Goal: Information Seeking & Learning: Check status

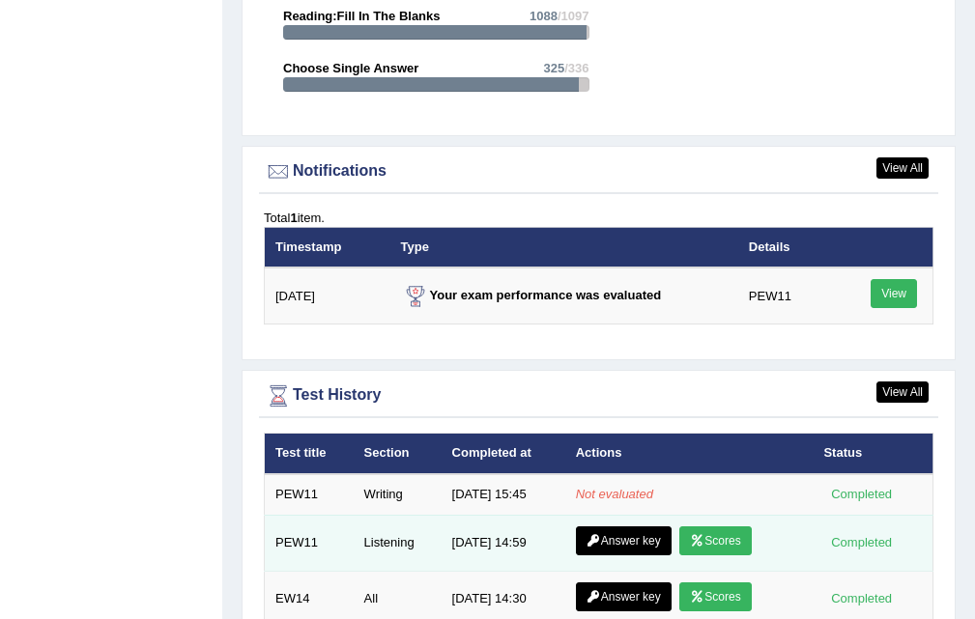
scroll to position [2442, 0]
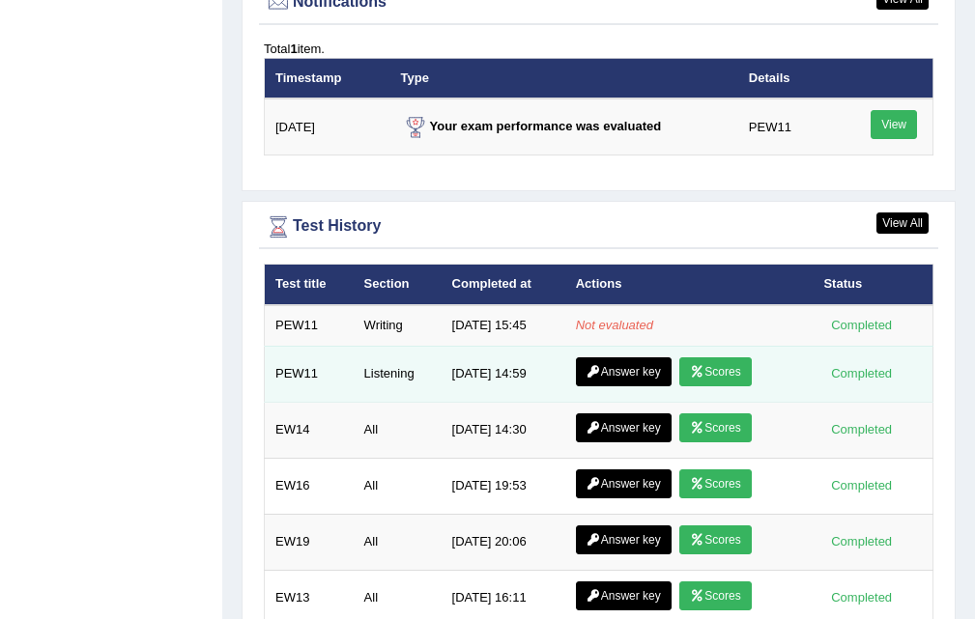
click at [721, 362] on link "Scores" at bounding box center [714, 371] width 71 height 29
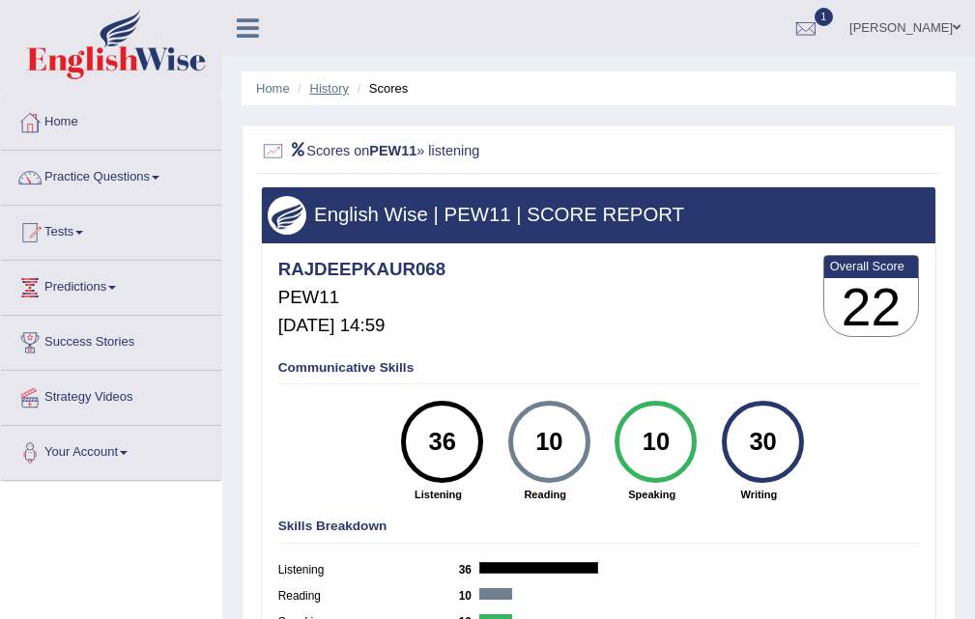
click at [336, 88] on link "History" at bounding box center [329, 88] width 39 height 14
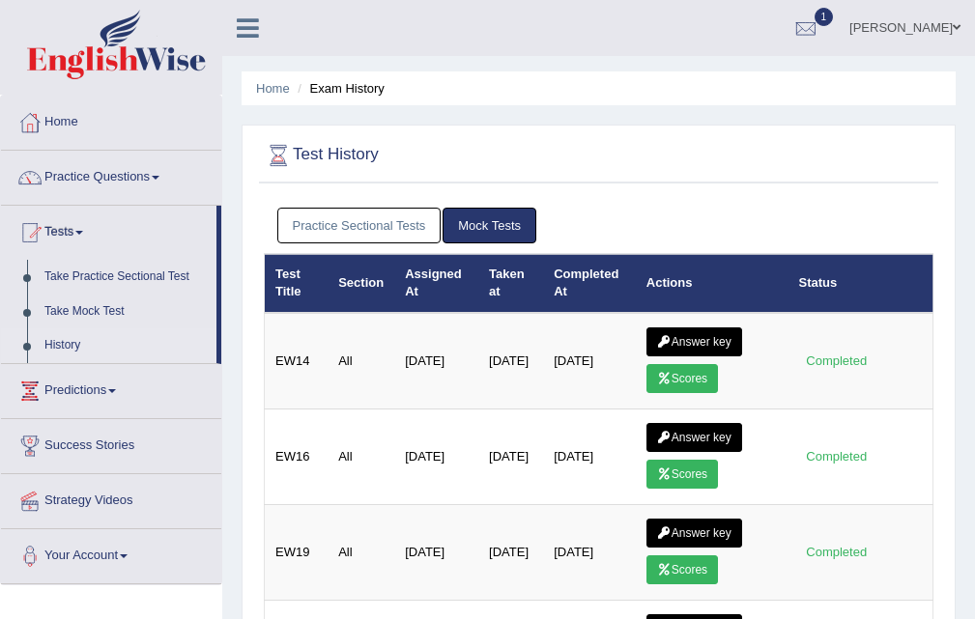
click at [373, 216] on link "Practice Sectional Tests" at bounding box center [359, 226] width 164 height 36
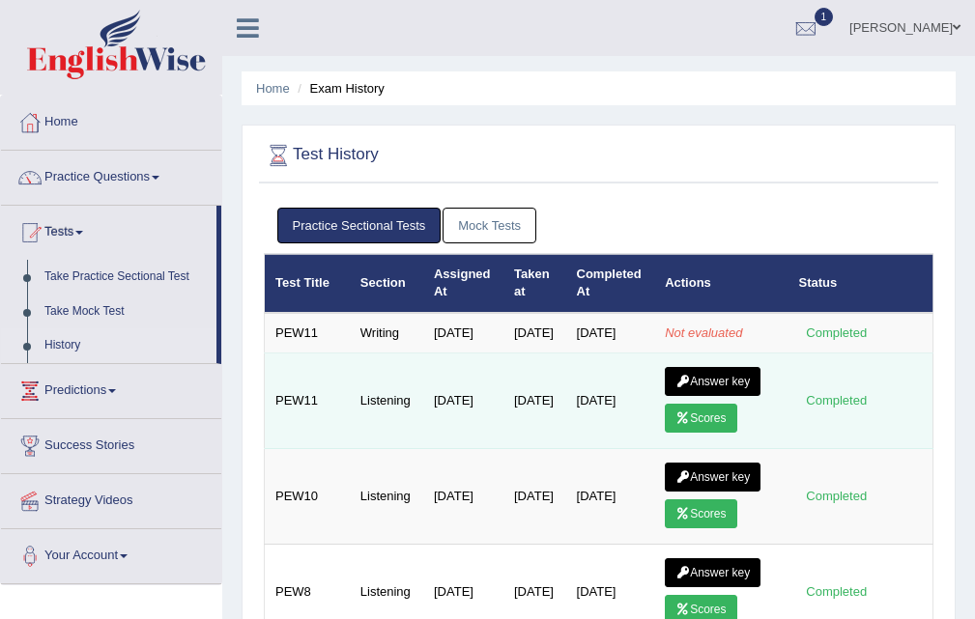
click at [693, 394] on link "Answer key" at bounding box center [713, 381] width 96 height 29
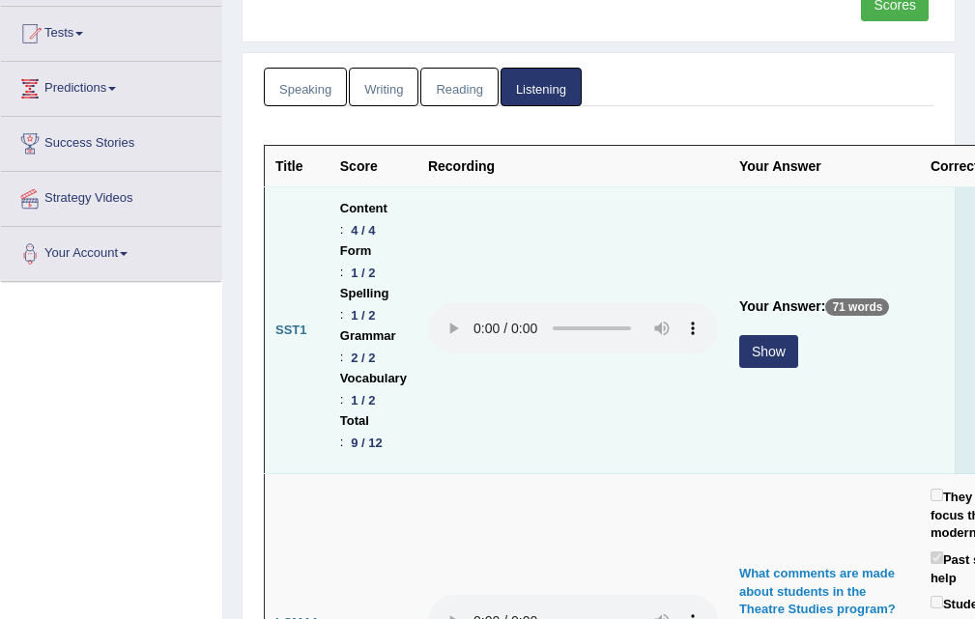
scroll to position [204, 0]
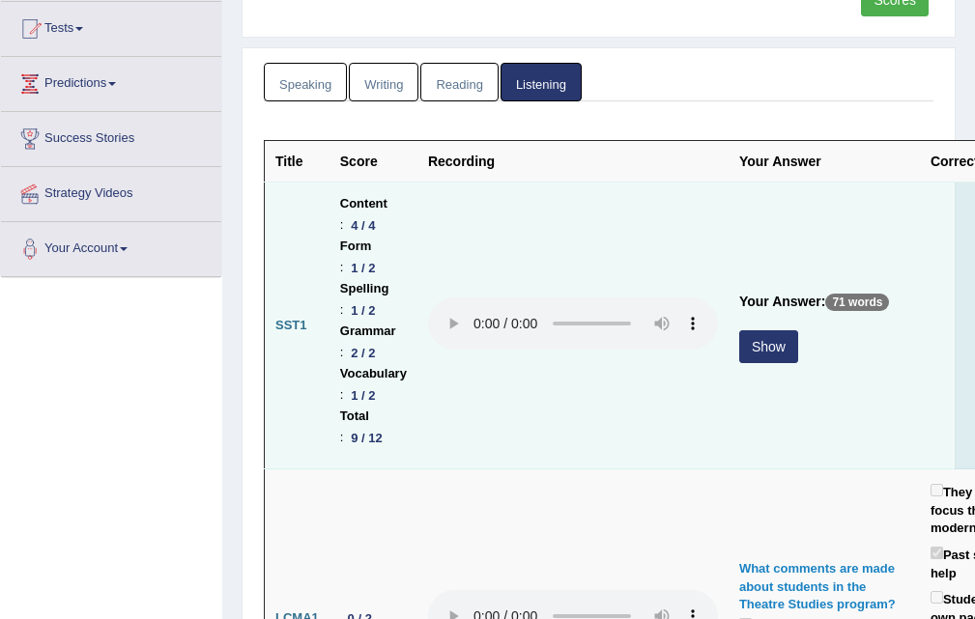
click at [766, 351] on button "Show" at bounding box center [768, 346] width 59 height 33
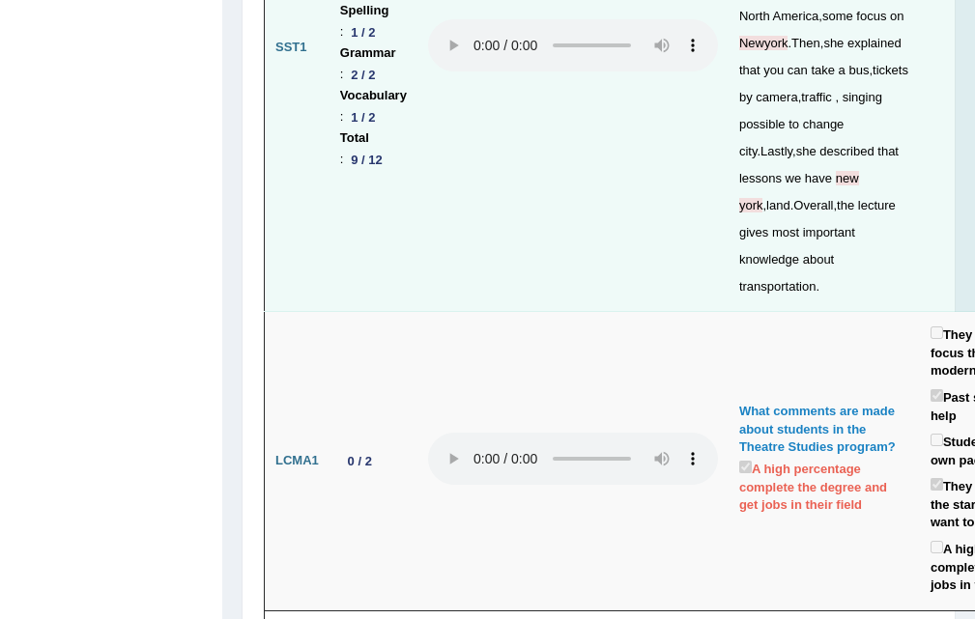
scroll to position [0, 0]
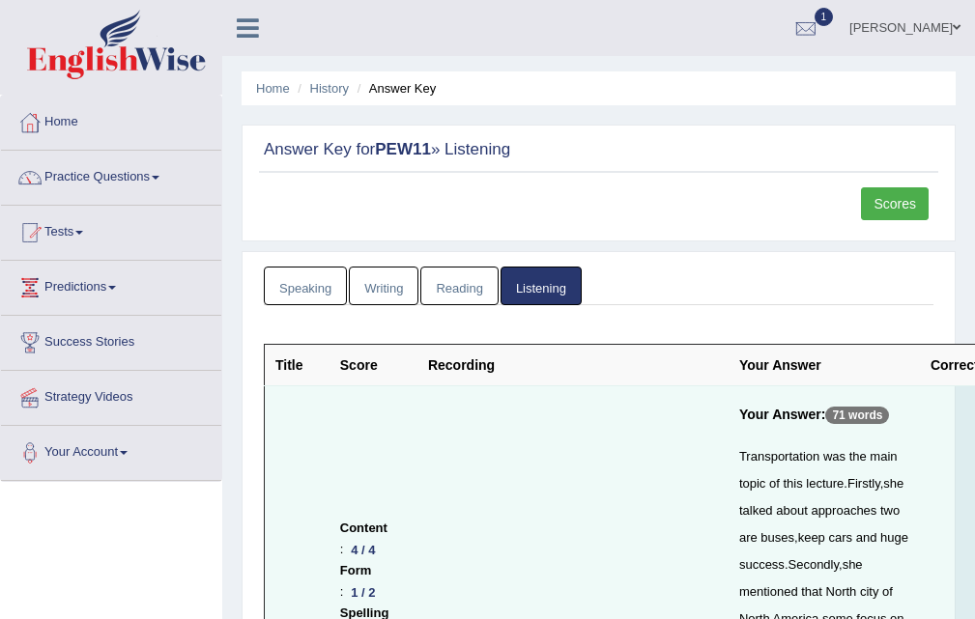
click at [461, 286] on link "Reading" at bounding box center [458, 287] width 77 height 40
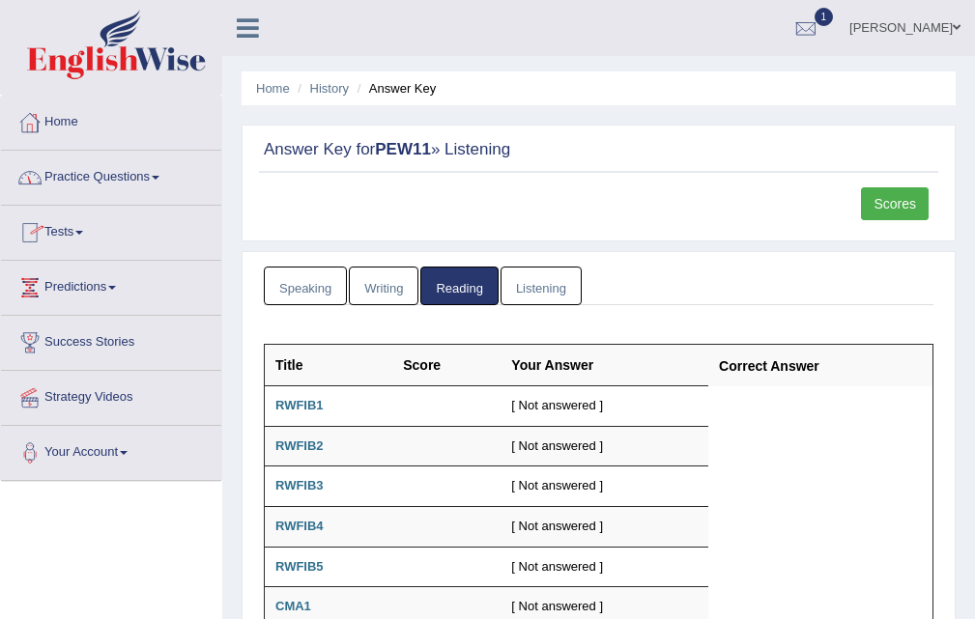
click at [58, 232] on link "Tests" at bounding box center [111, 230] width 220 height 48
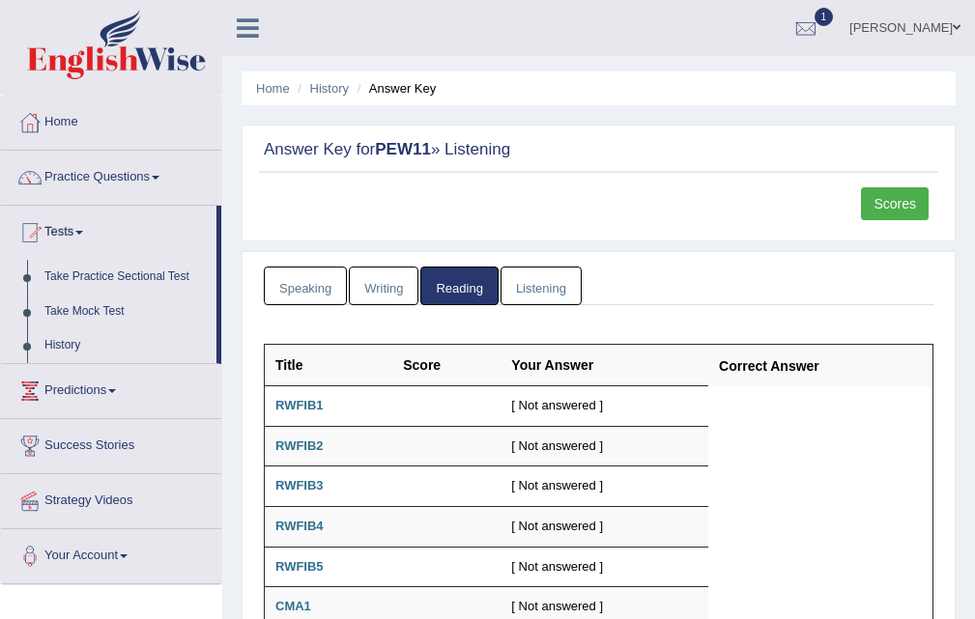
click at [86, 265] on link "Take Practice Sectional Test" at bounding box center [126, 277] width 181 height 35
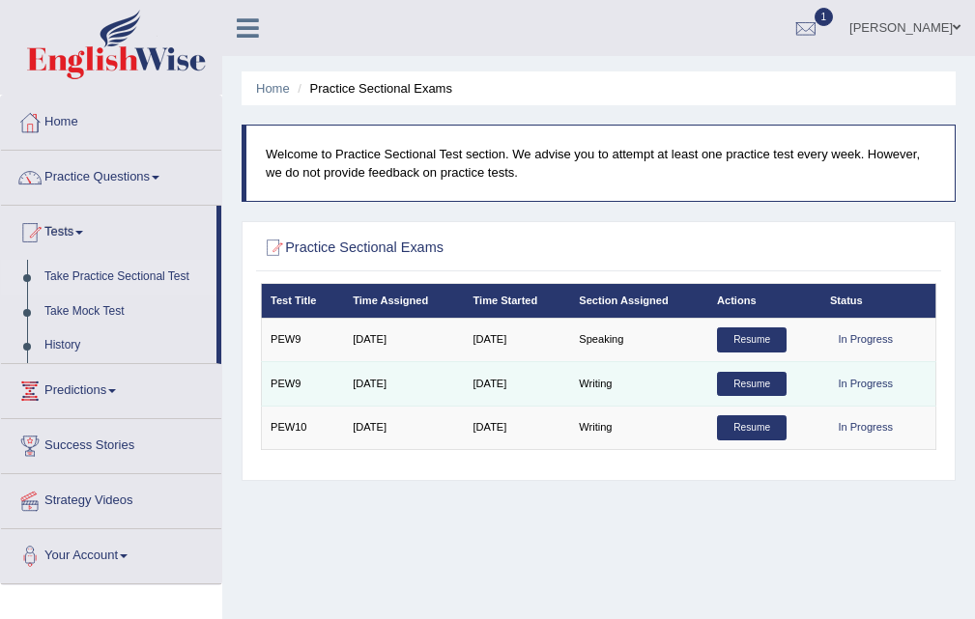
click at [752, 384] on link "Resume" at bounding box center [752, 384] width 70 height 25
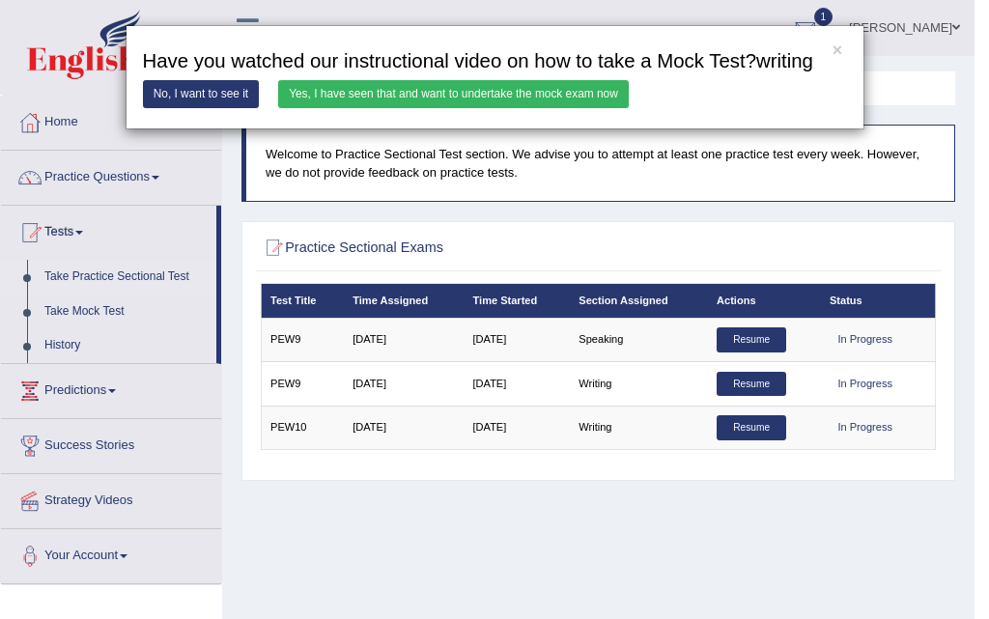
click at [453, 91] on link "Yes, I have seen that and want to undertake the mock exam now" at bounding box center [453, 94] width 351 height 28
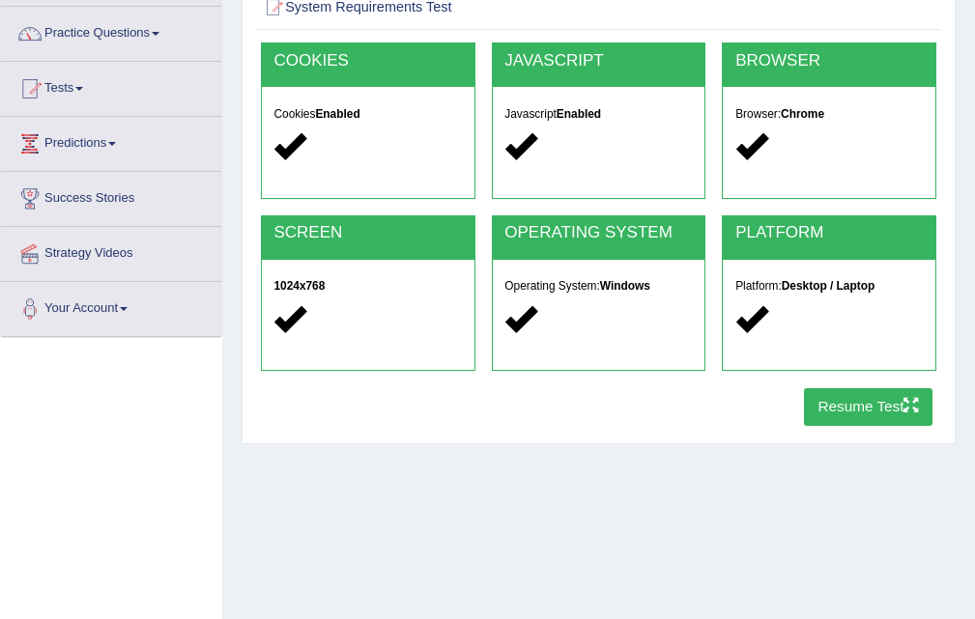
scroll to position [290, 0]
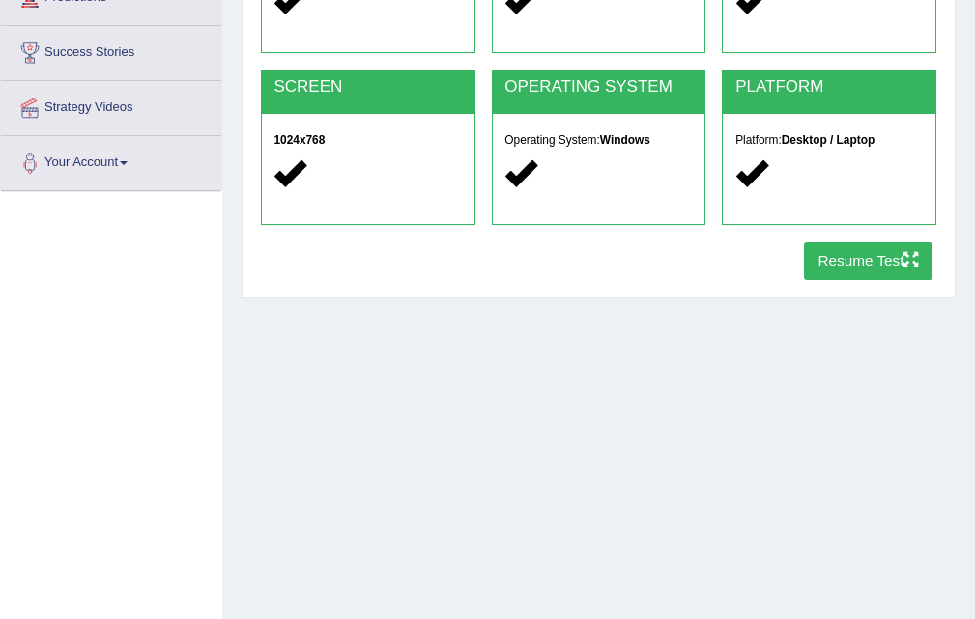
click at [817, 259] on button "Resume Test" at bounding box center [868, 261] width 128 height 38
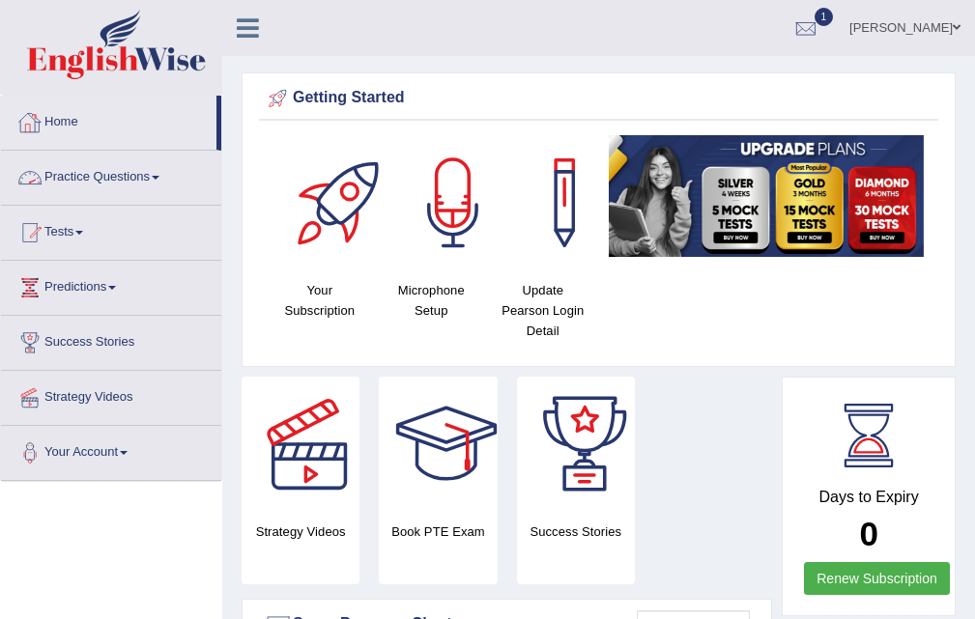
click at [98, 176] on link "Practice Questions" at bounding box center [111, 175] width 220 height 48
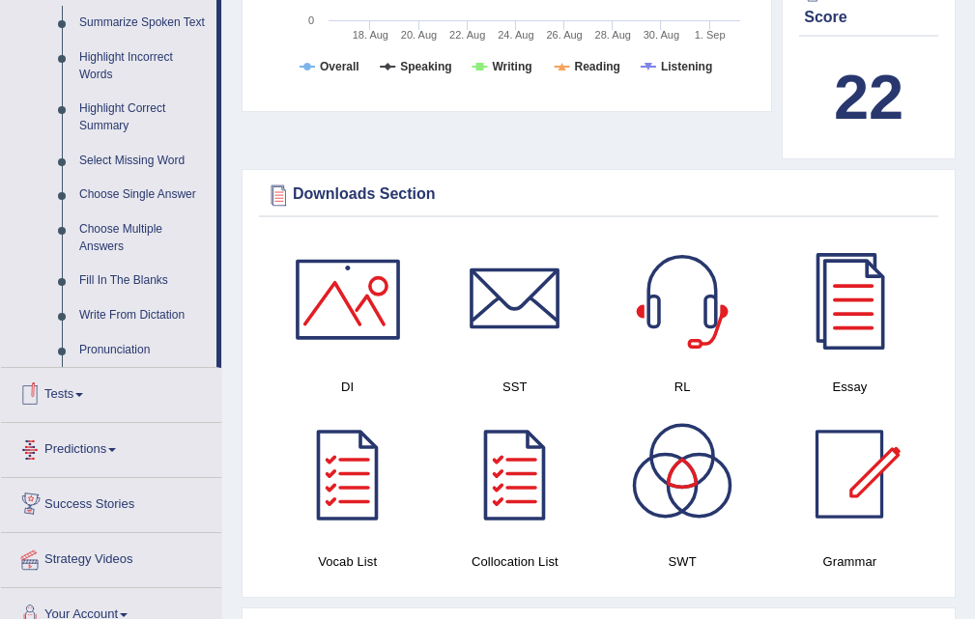
click at [83, 393] on span at bounding box center [79, 395] width 8 height 4
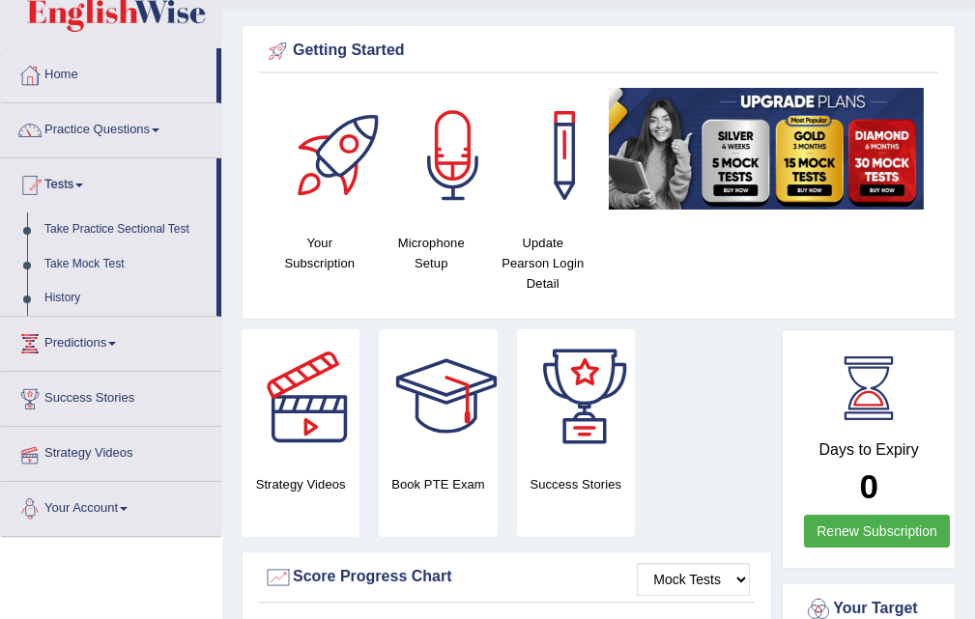
scroll to position [46, 0]
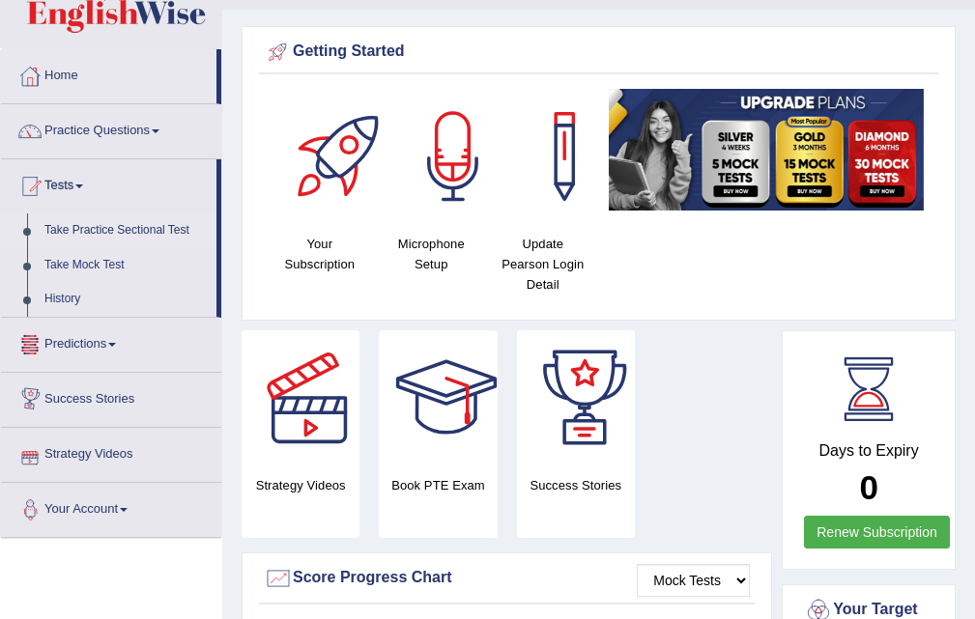
click at [123, 225] on link "Take Practice Sectional Test" at bounding box center [126, 230] width 181 height 35
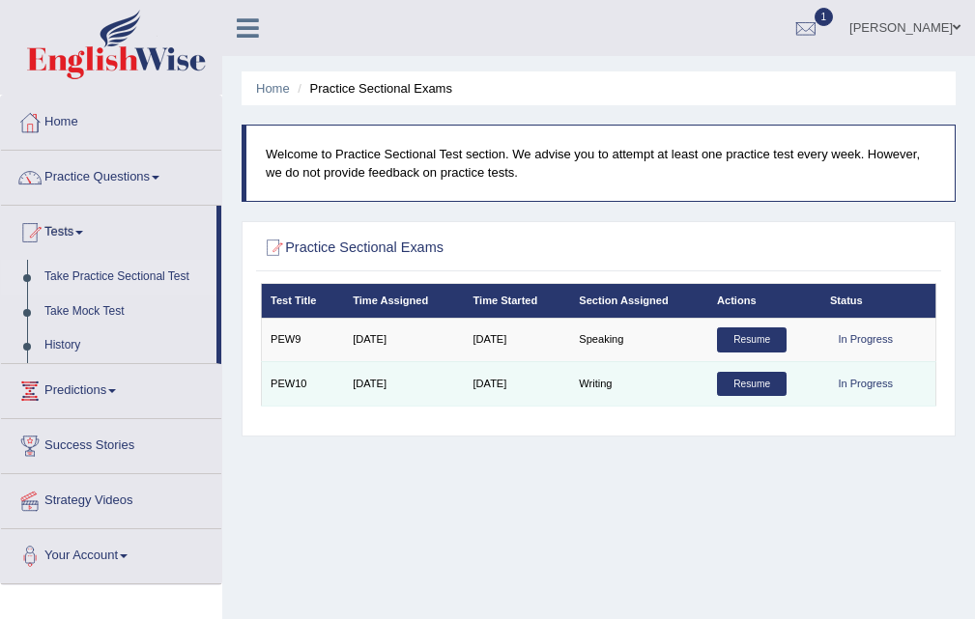
click at [732, 376] on link "Resume" at bounding box center [752, 384] width 70 height 25
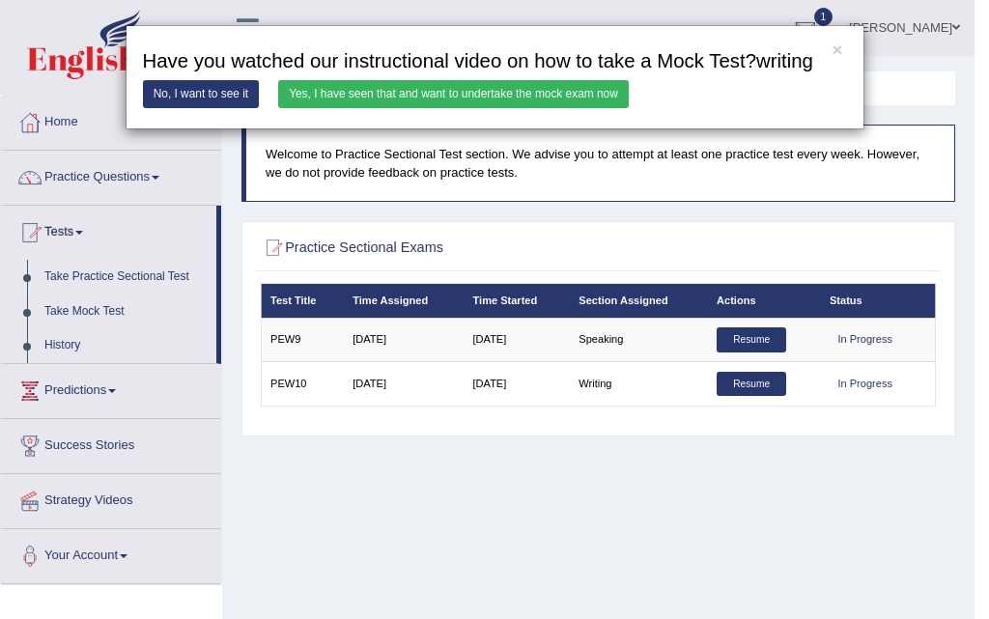
click at [488, 94] on link "Yes, I have seen that and want to undertake the mock exam now" at bounding box center [453, 94] width 351 height 28
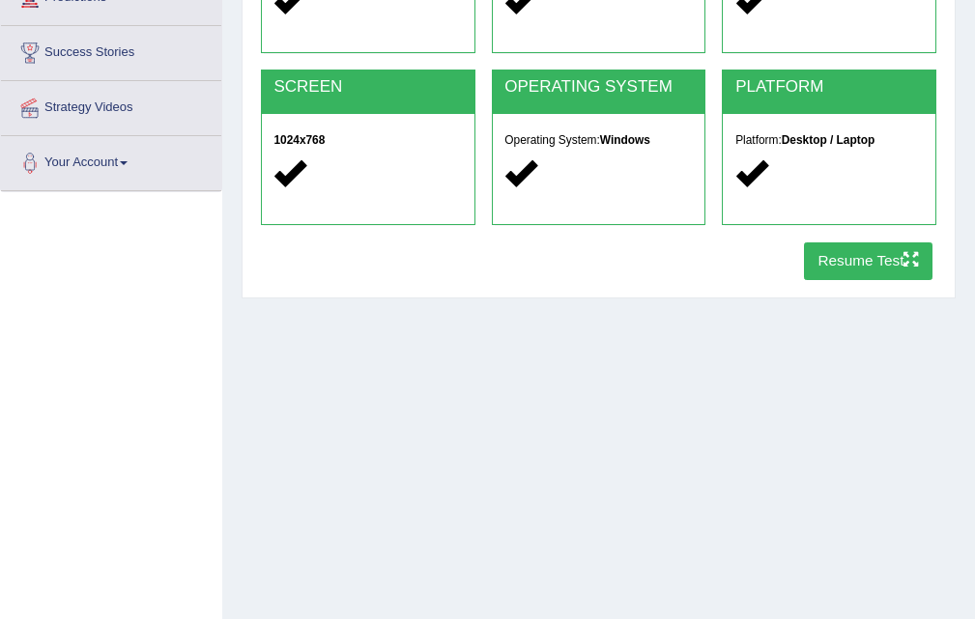
click at [825, 267] on button "Resume Test" at bounding box center [868, 261] width 128 height 38
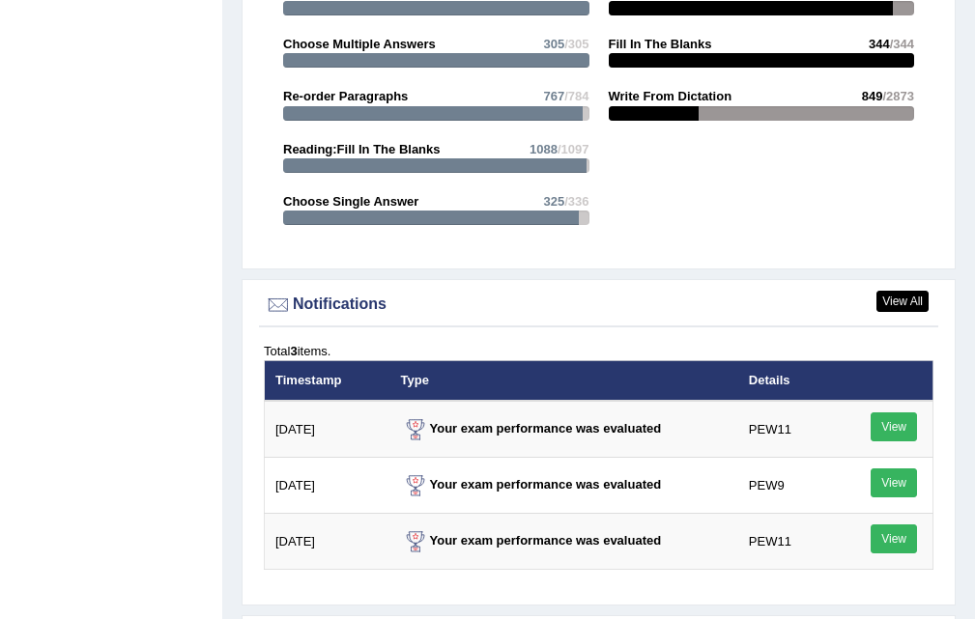
scroll to position [2698, 0]
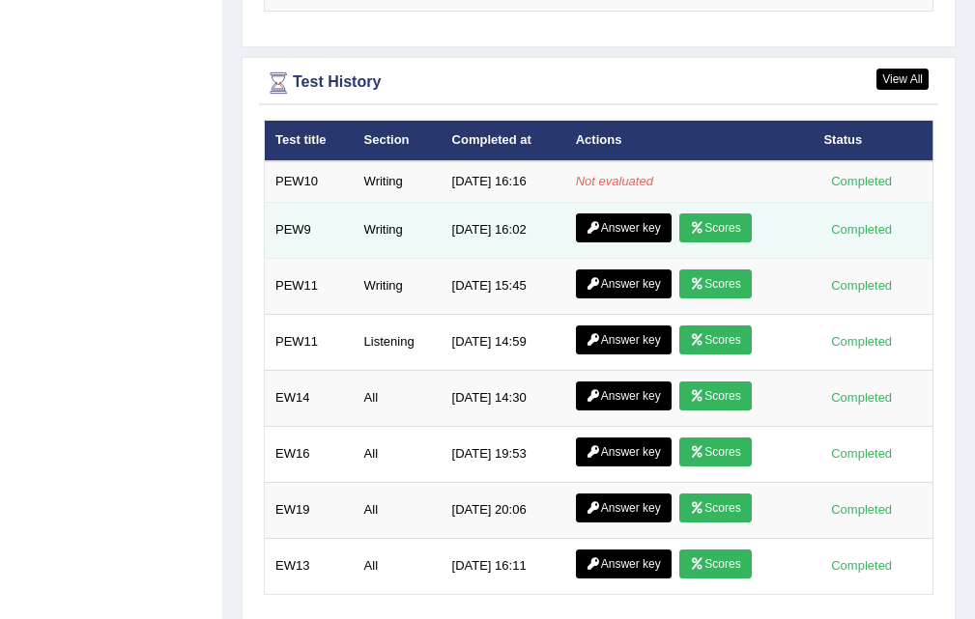
click at [690, 222] on icon at bounding box center [697, 228] width 14 height 12
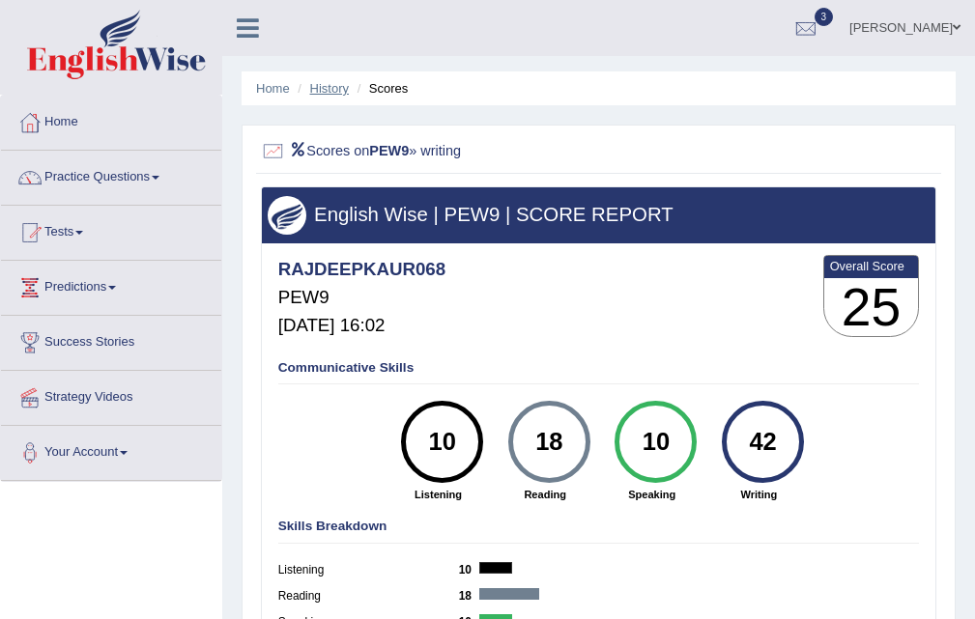
click at [318, 89] on link "History" at bounding box center [329, 88] width 39 height 14
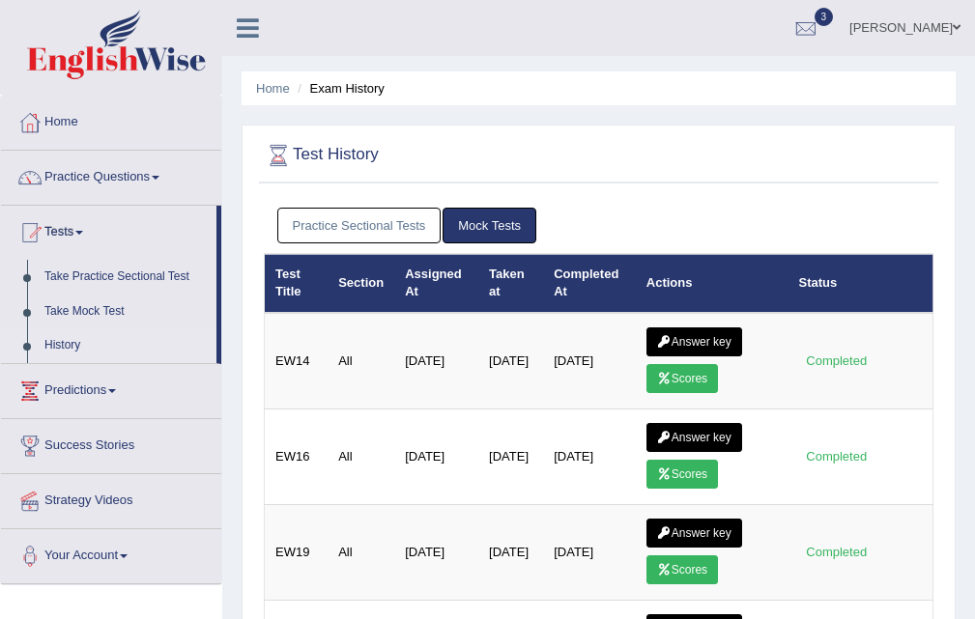
click at [372, 232] on link "Practice Sectional Tests" at bounding box center [359, 226] width 164 height 36
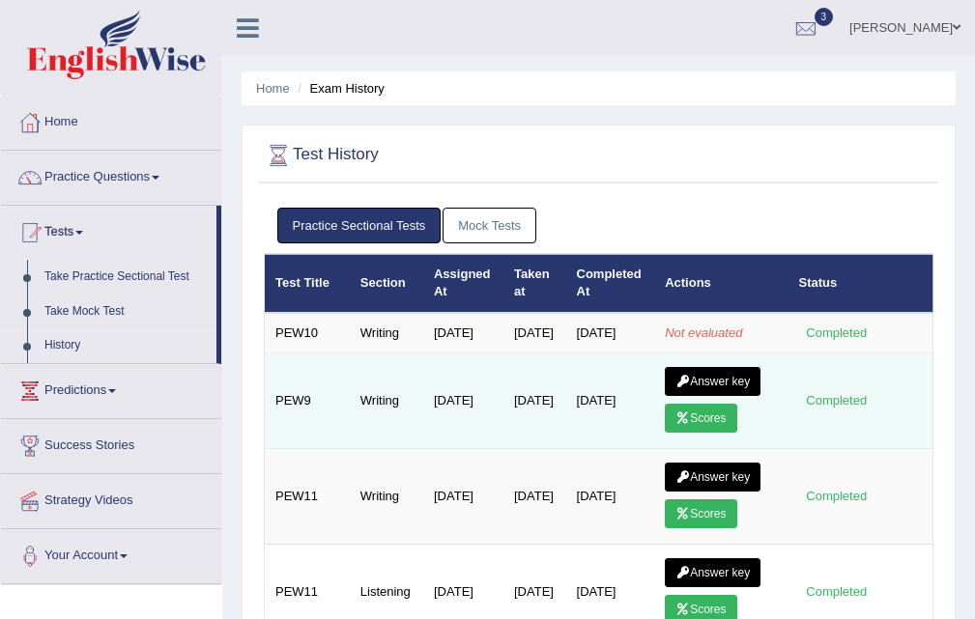
click at [729, 395] on link "Answer key" at bounding box center [713, 381] width 96 height 29
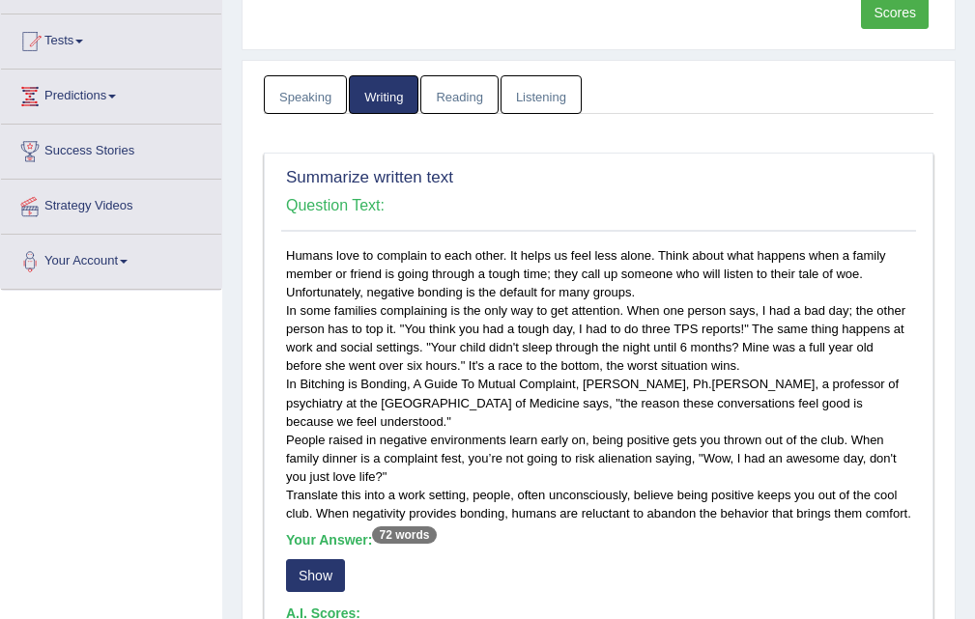
scroll to position [483, 0]
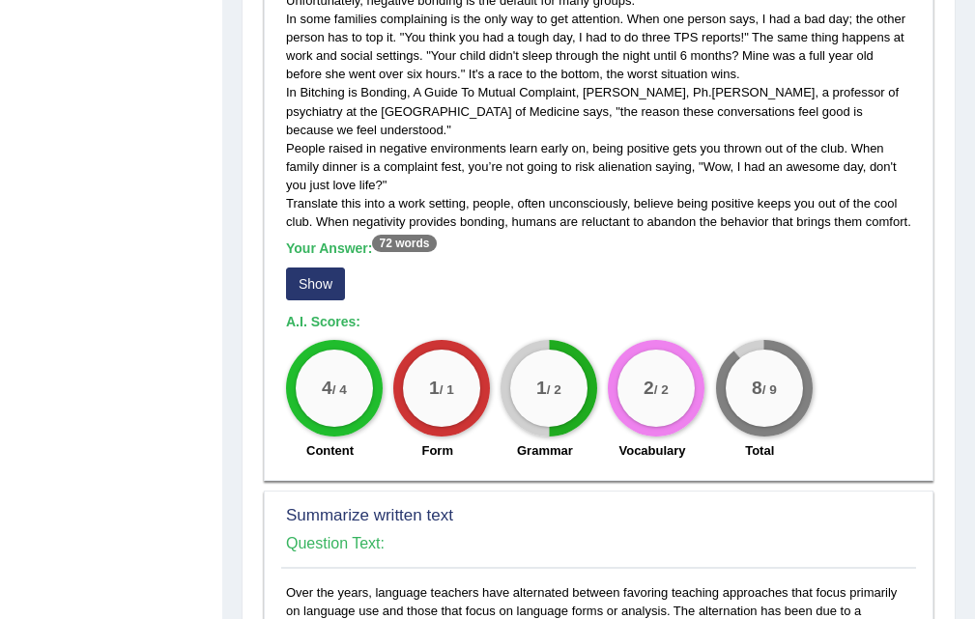
click at [313, 279] on button "Show" at bounding box center [315, 284] width 59 height 33
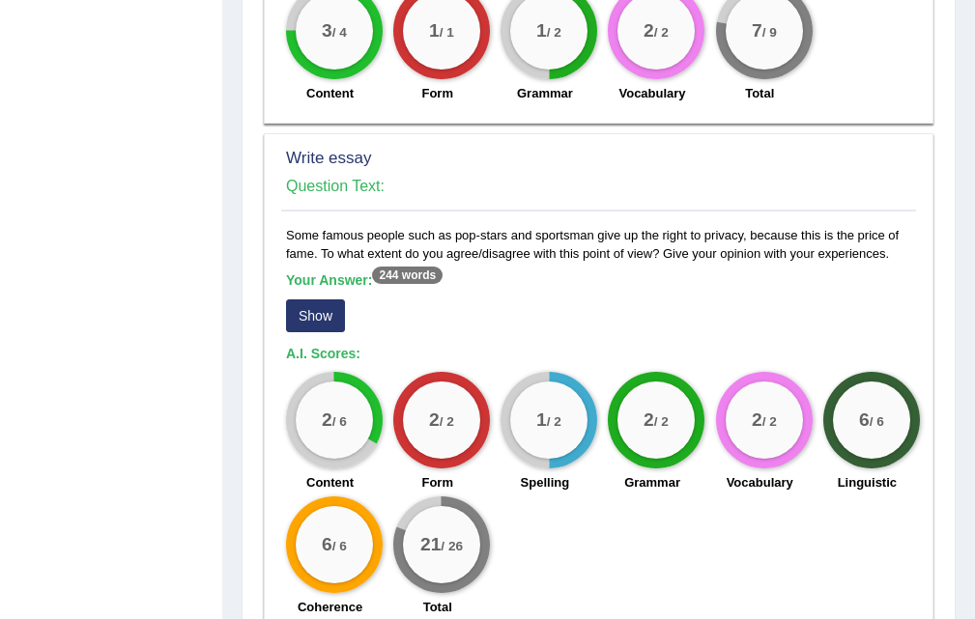
scroll to position [1352, 0]
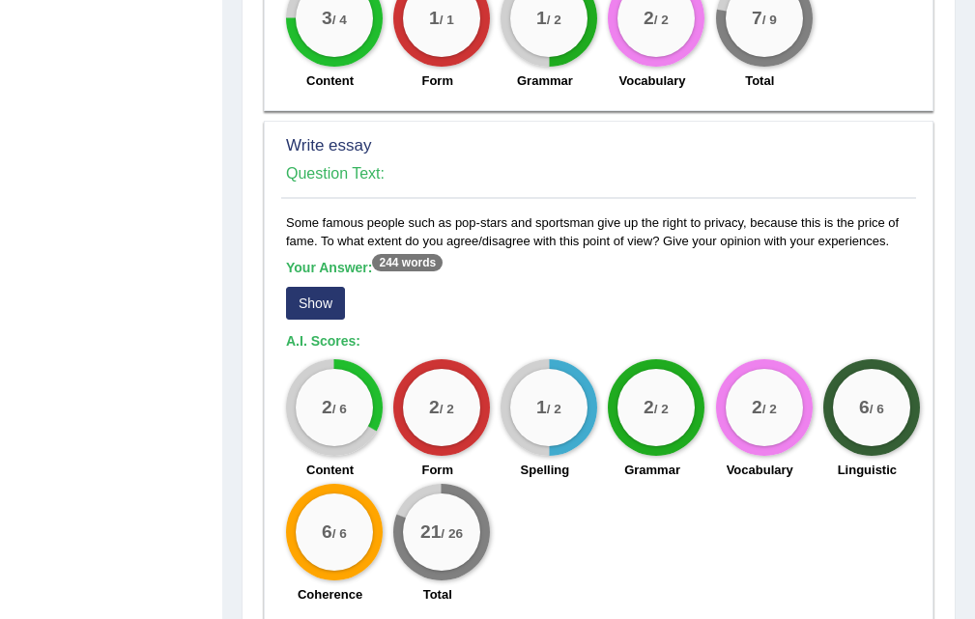
click at [327, 297] on button "Show" at bounding box center [315, 303] width 59 height 33
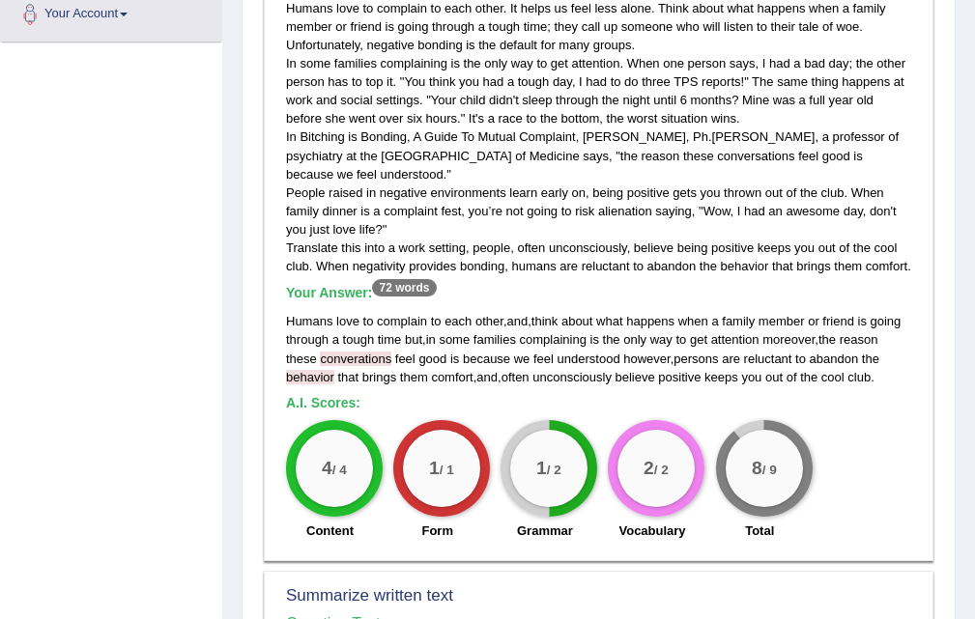
scroll to position [0, 0]
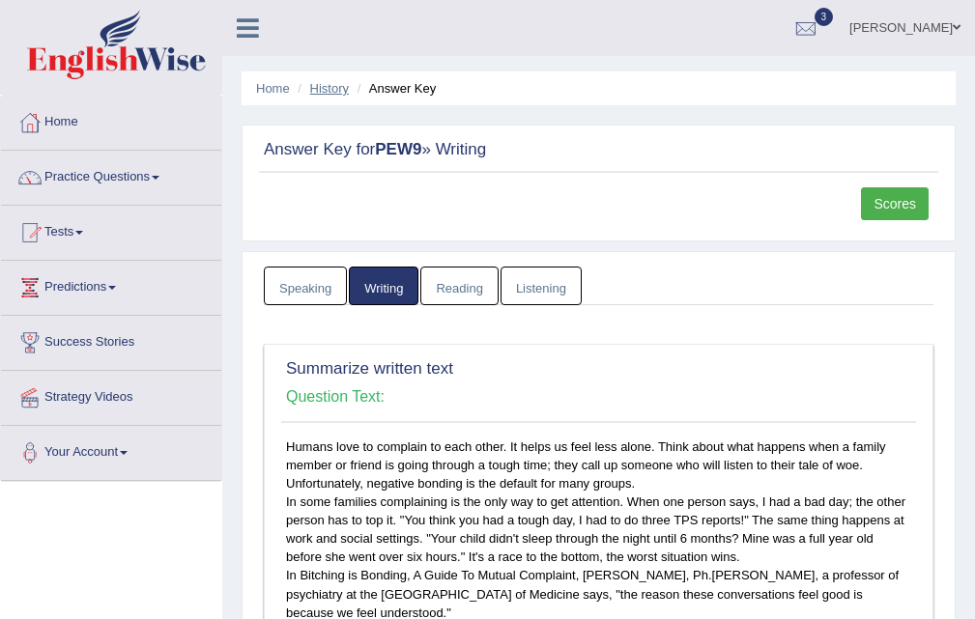
drag, startPoint x: 300, startPoint y: 81, endPoint x: 315, endPoint y: 83, distance: 14.6
click at [301, 81] on li "History" at bounding box center [321, 88] width 56 height 18
click at [322, 85] on link "History" at bounding box center [329, 88] width 39 height 14
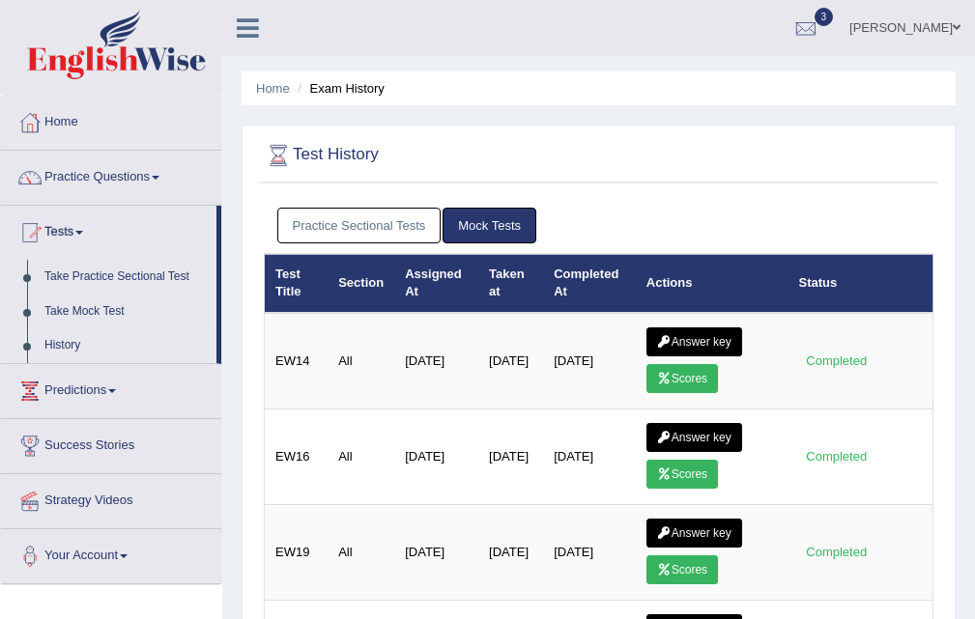
click at [382, 207] on div "Practice Sectional Tests Mock Tests" at bounding box center [598, 226] width 669 height 56
click at [384, 211] on link "Practice Sectional Tests" at bounding box center [359, 226] width 164 height 36
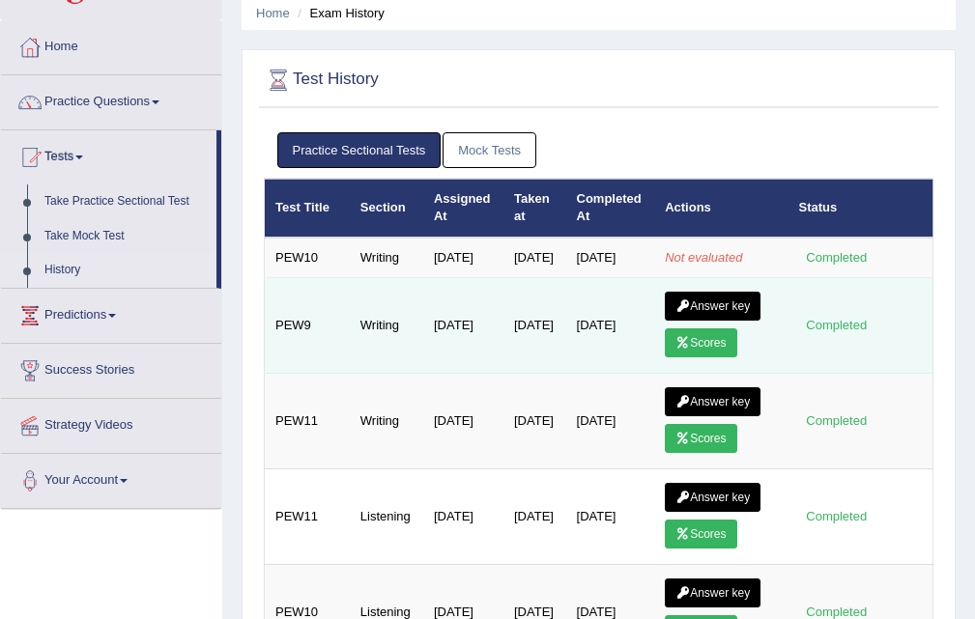
scroll to position [97, 0]
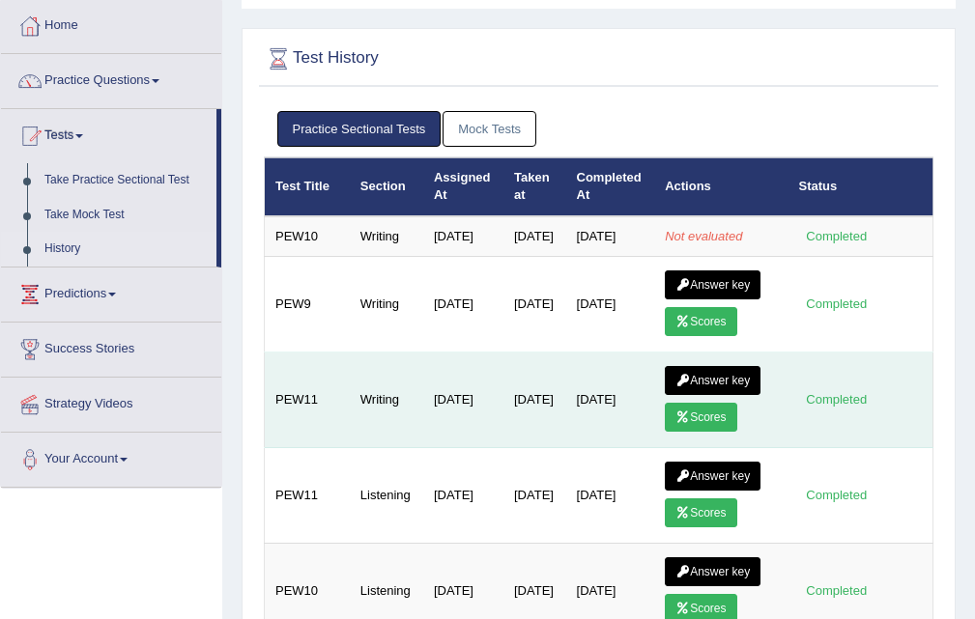
click at [696, 392] on link "Answer key" at bounding box center [713, 380] width 96 height 29
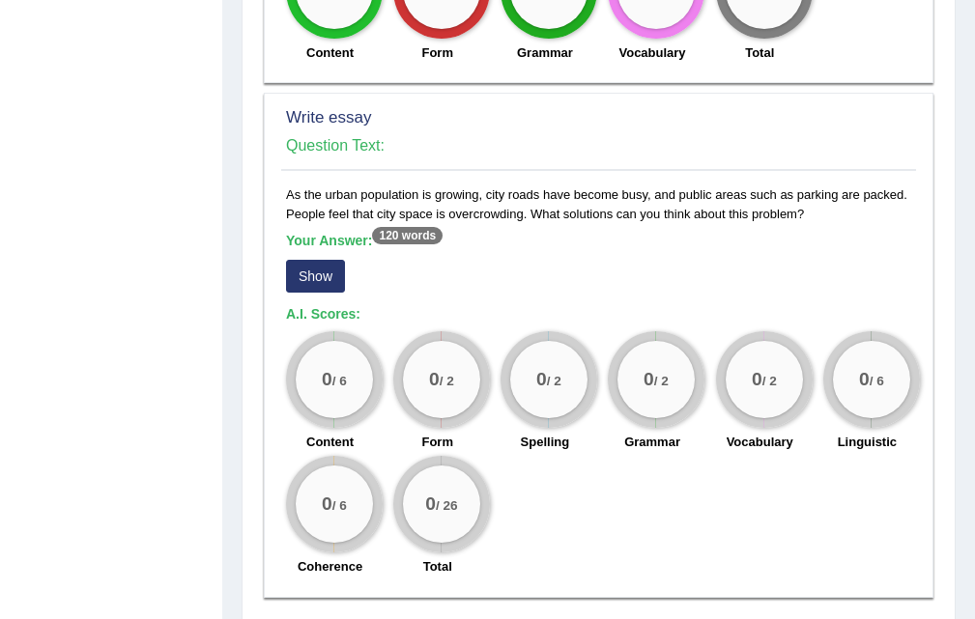
scroll to position [1444, 0]
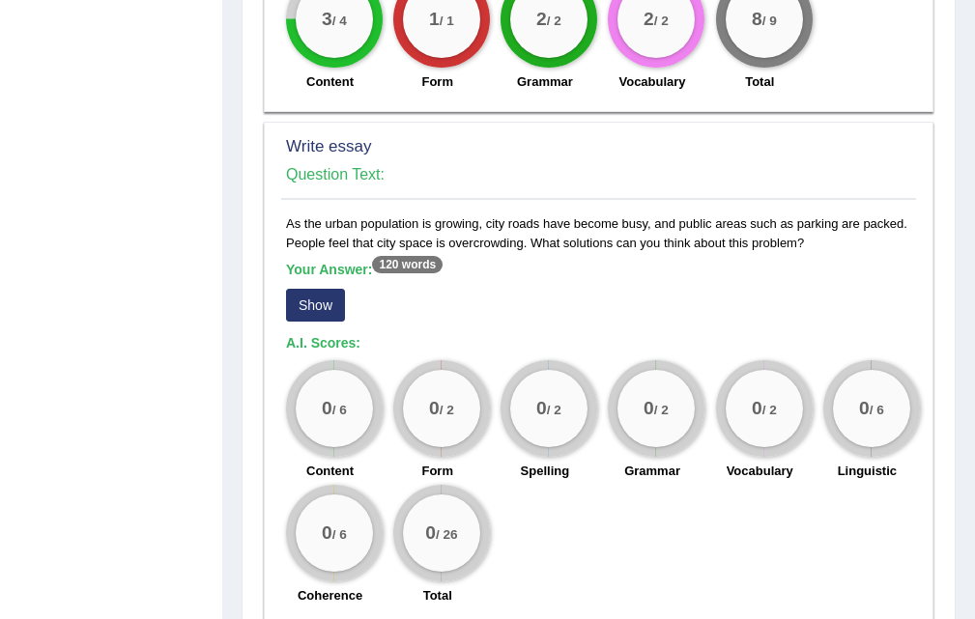
click at [321, 314] on button "Show" at bounding box center [315, 305] width 59 height 33
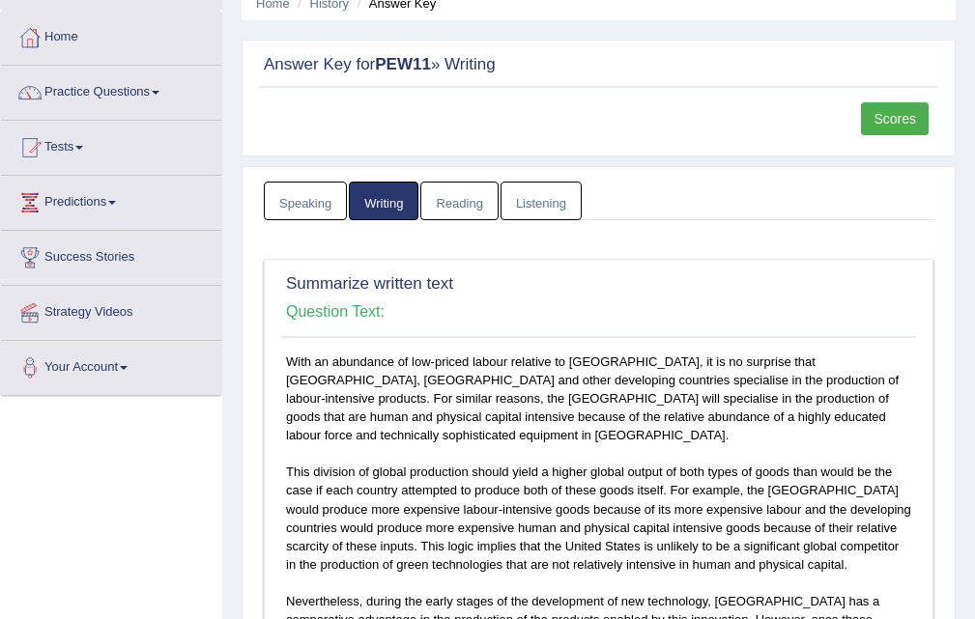
scroll to position [0, 0]
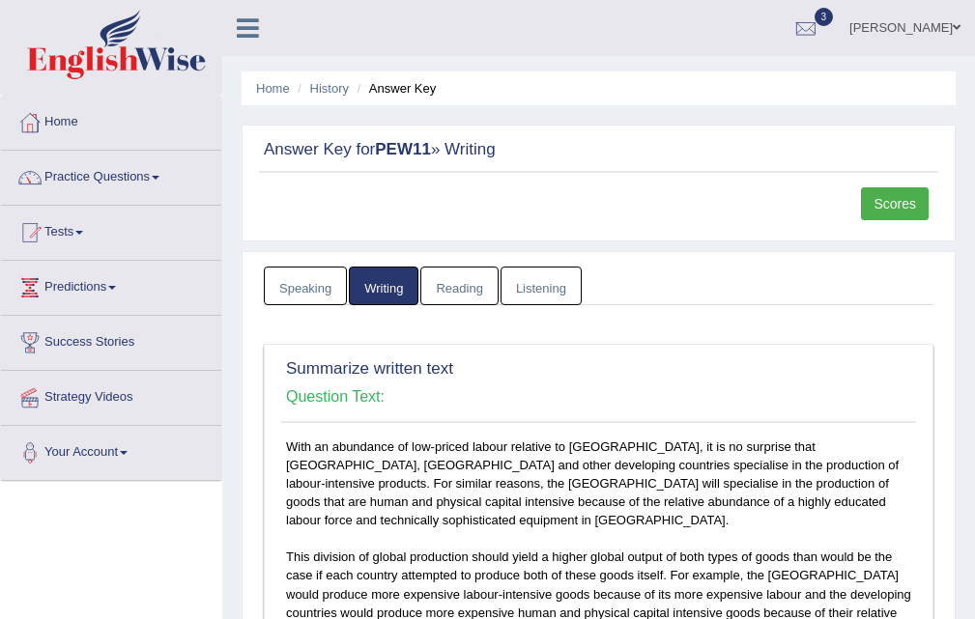
click at [918, 200] on link "Scores" at bounding box center [895, 203] width 68 height 33
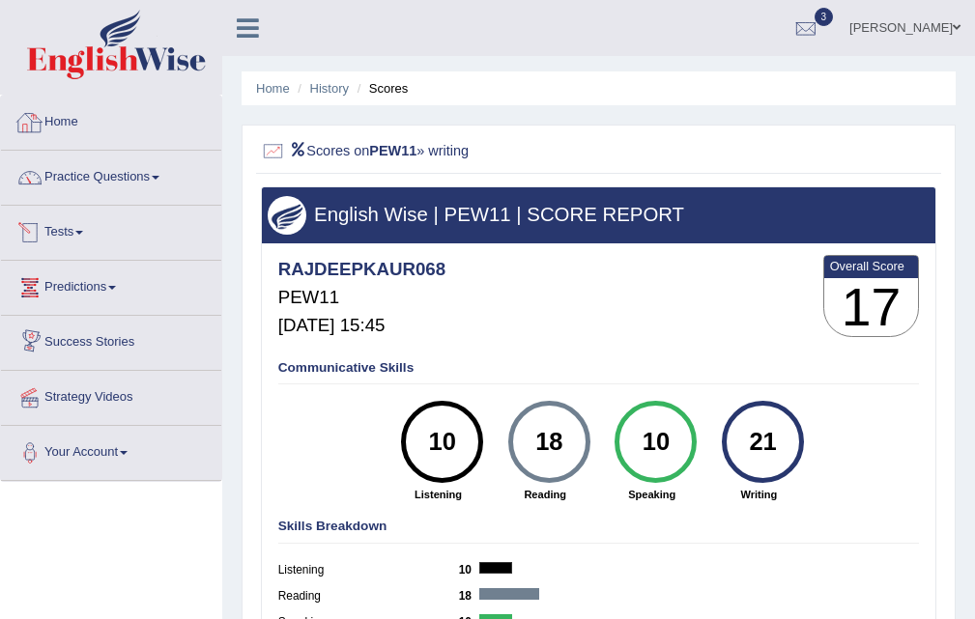
click at [83, 231] on span at bounding box center [79, 233] width 8 height 4
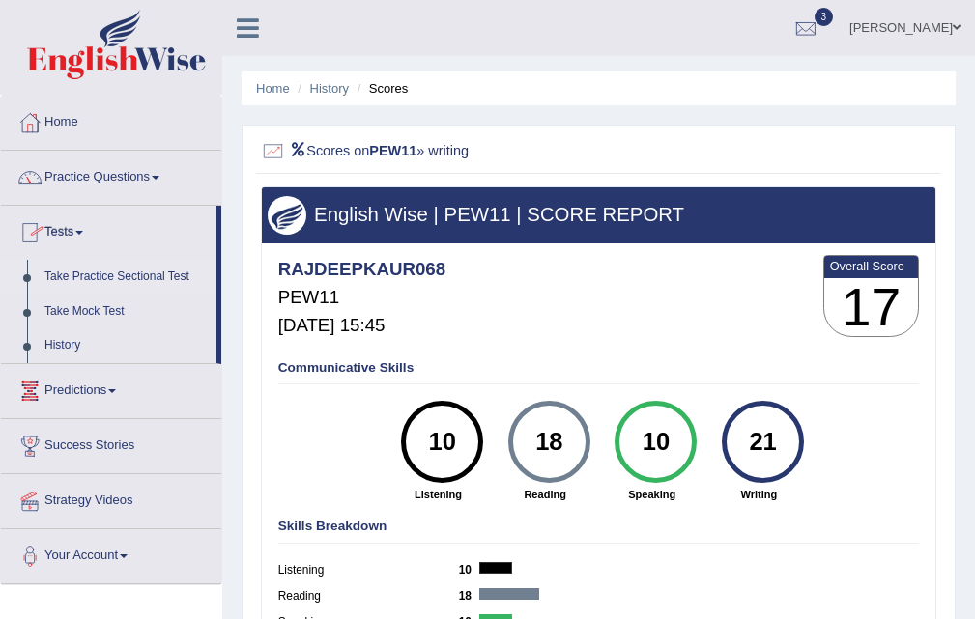
click at [114, 261] on link "Take Practice Sectional Test" at bounding box center [126, 277] width 181 height 35
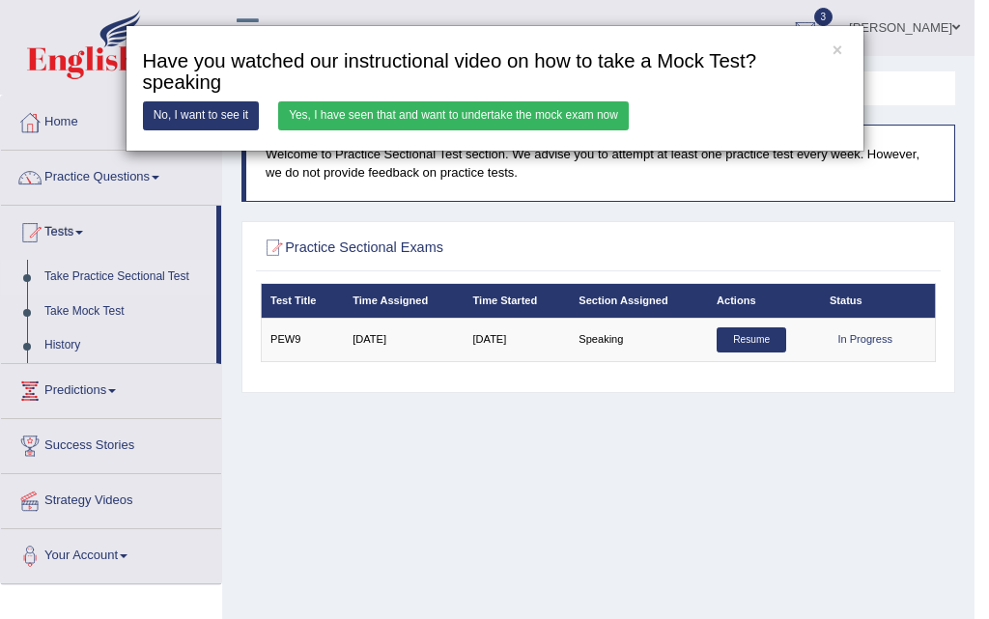
click at [459, 94] on div "× Have you watched our instructional video on how to take a Mock Test?speaking …" at bounding box center [495, 88] width 739 height 127
click at [459, 102] on link "Yes, I have seen that and want to undertake the mock exam now" at bounding box center [453, 115] width 351 height 28
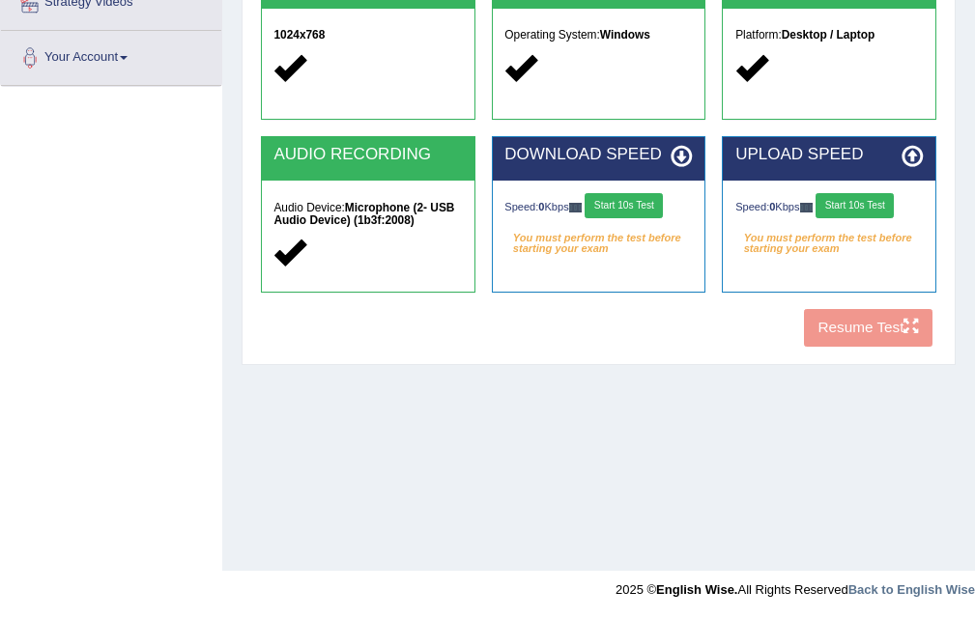
click at [629, 197] on button "Start 10s Test" at bounding box center [623, 205] width 78 height 25
click at [852, 208] on div "Speed: 0 Kbps Start 10s Test" at bounding box center [828, 207] width 187 height 29
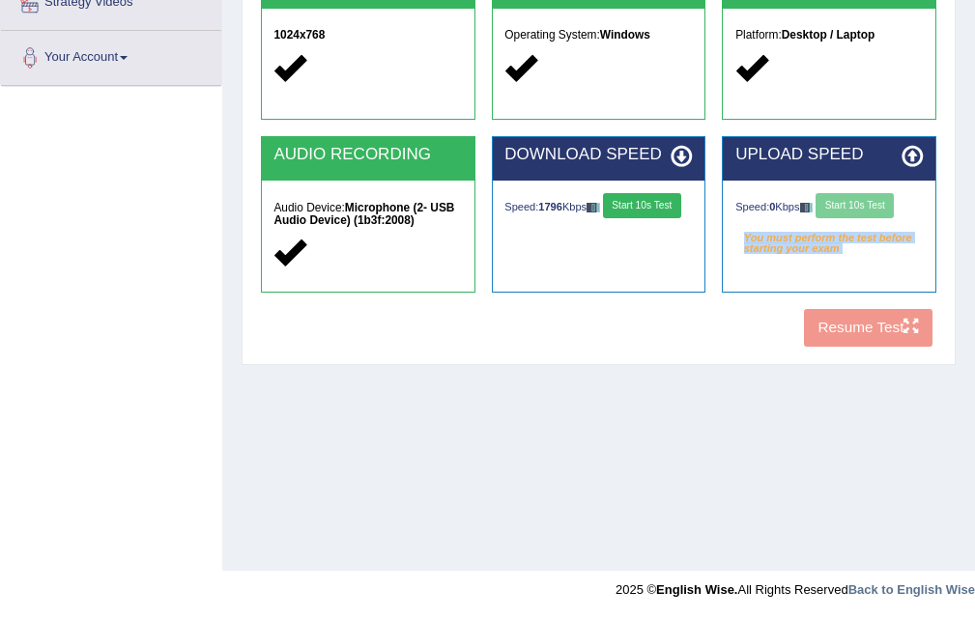
click at [854, 207] on div "Speed: 0 Kbps Start 10s Test" at bounding box center [828, 207] width 187 height 29
click at [861, 203] on div "Speed: 0 Kbps Start 10s Test" at bounding box center [828, 207] width 187 height 29
click at [862, 202] on div "Speed: 0 Kbps Start 10s Test" at bounding box center [828, 207] width 187 height 29
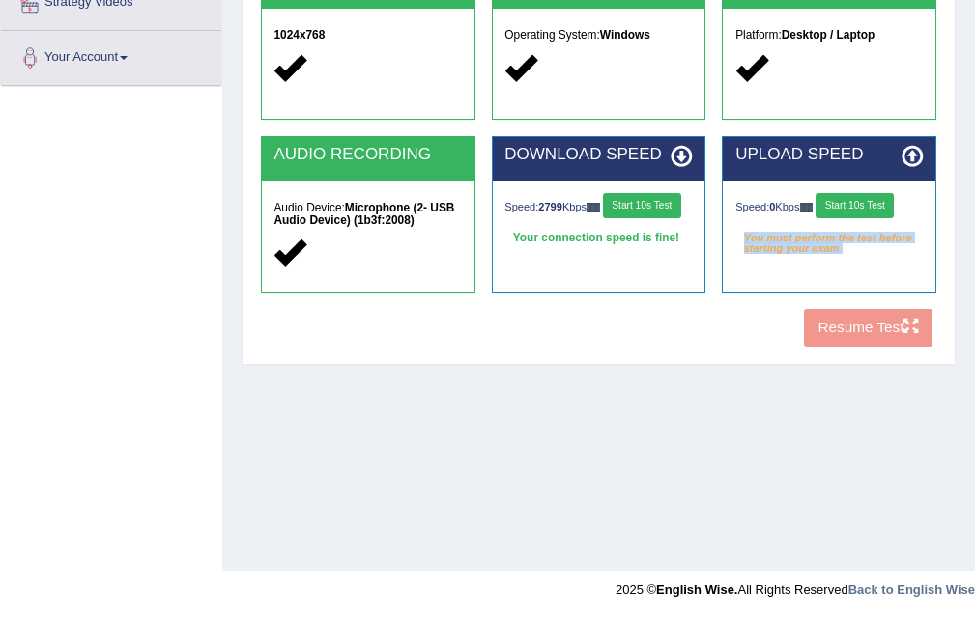
click at [863, 198] on button "Start 10s Test" at bounding box center [854, 205] width 78 height 25
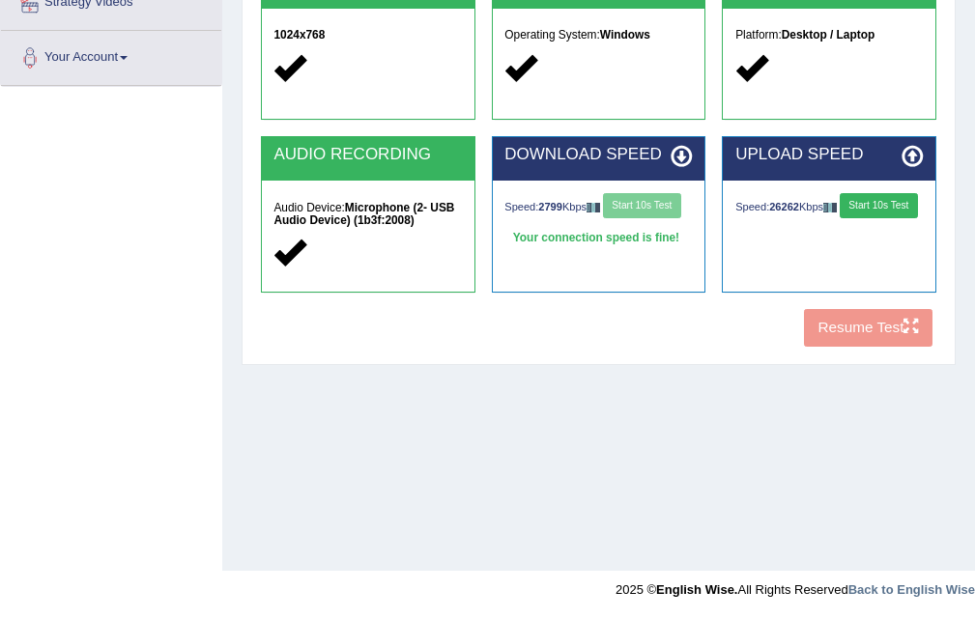
click at [843, 327] on div "COOKIES Cookies Enabled JAVASCRIPT Javascript Enabled BROWSER Browser: Chrome S…" at bounding box center [598, 73] width 684 height 564
click at [839, 216] on button "Start 10s Test" at bounding box center [878, 205] width 78 height 25
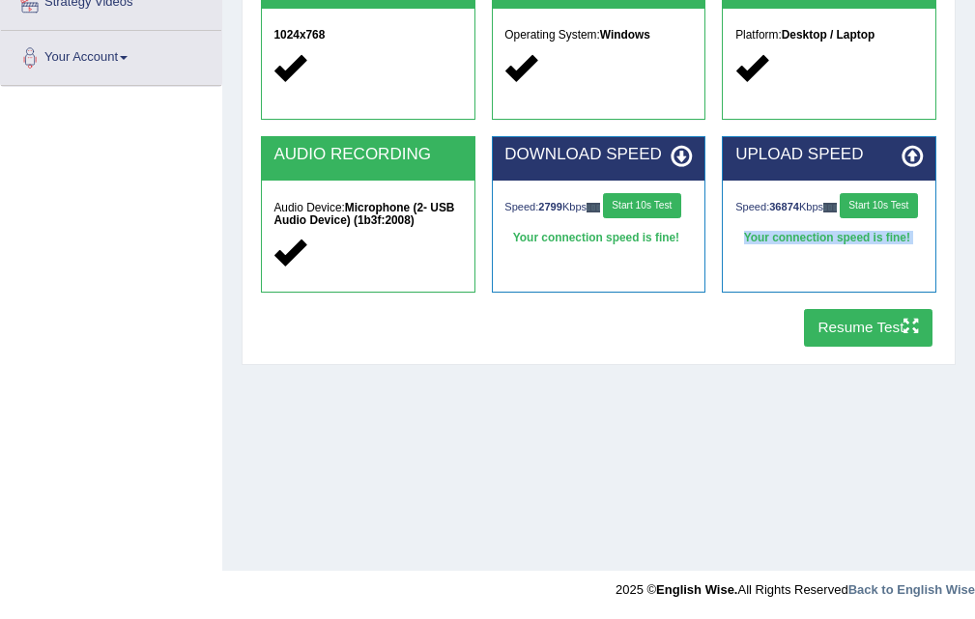
click at [824, 338] on button "Resume Test" at bounding box center [868, 328] width 128 height 38
click at [876, 338] on button "Resume Test" at bounding box center [868, 328] width 128 height 38
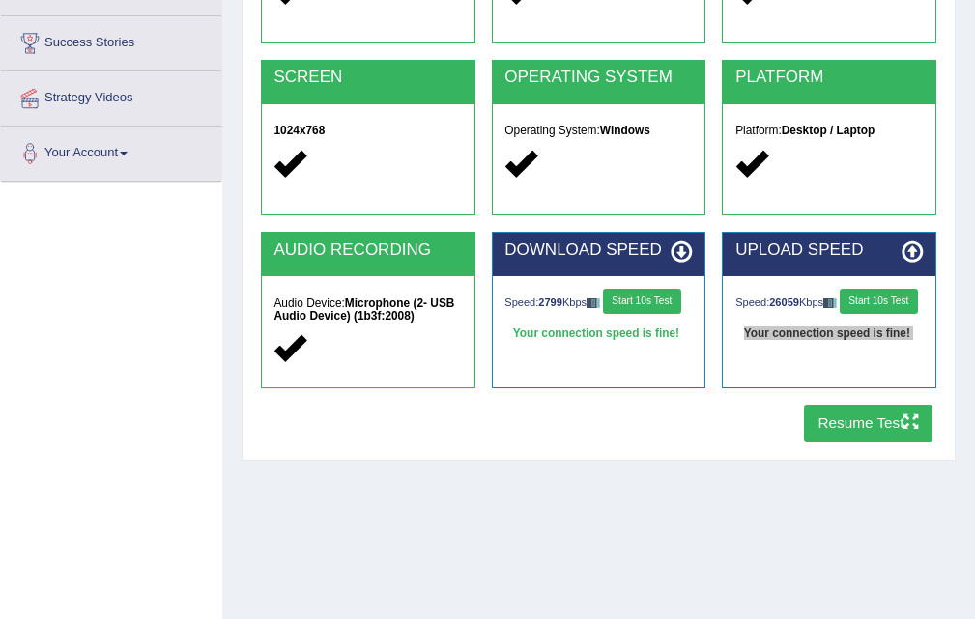
scroll to position [298, 0]
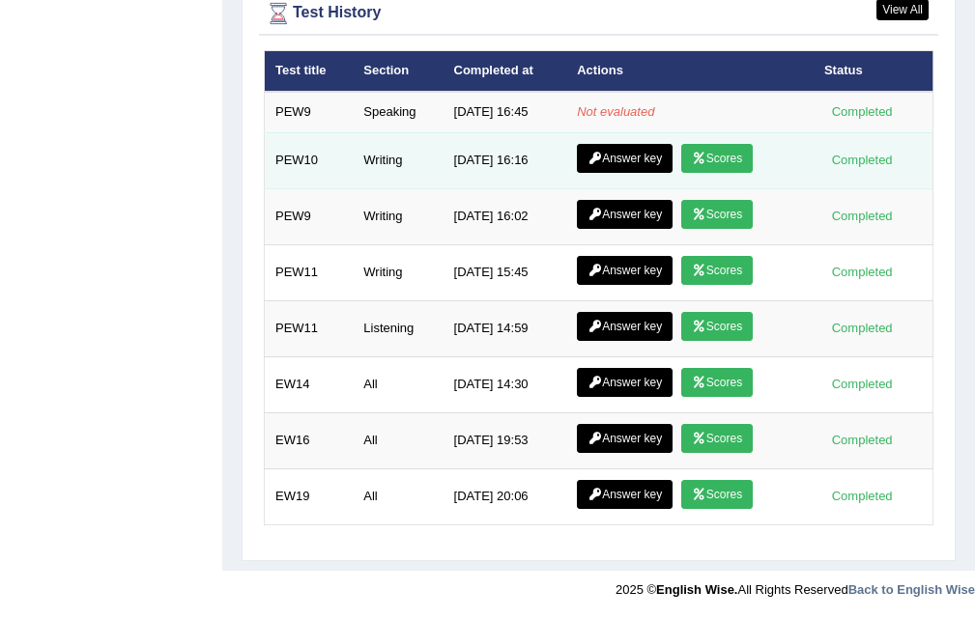
click at [735, 145] on link "Scores" at bounding box center [716, 158] width 71 height 29
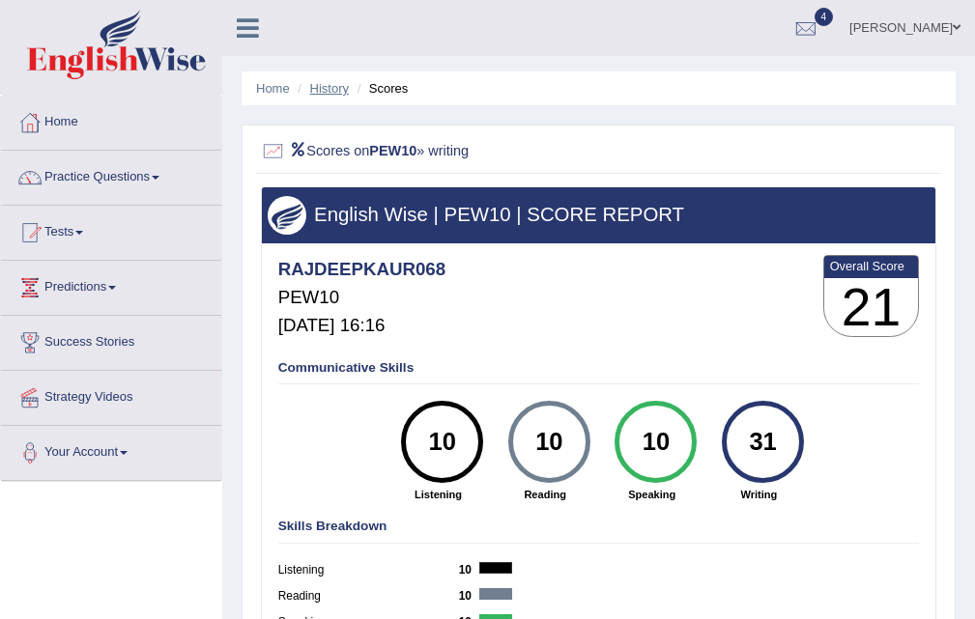
click at [321, 83] on link "History" at bounding box center [329, 88] width 39 height 14
click at [326, 91] on link "History" at bounding box center [329, 88] width 39 height 14
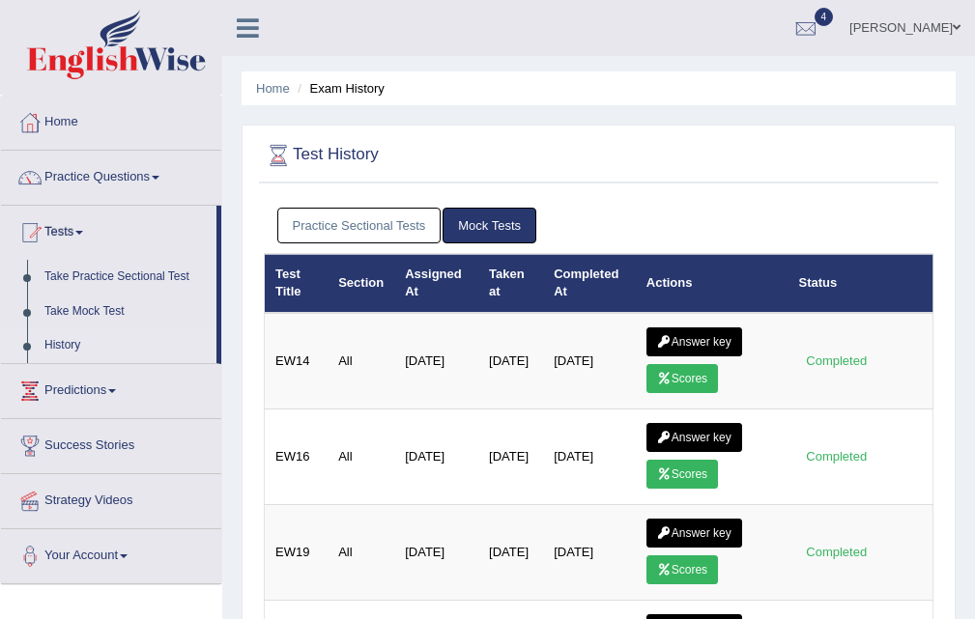
click at [357, 222] on link "Practice Sectional Tests" at bounding box center [359, 226] width 164 height 36
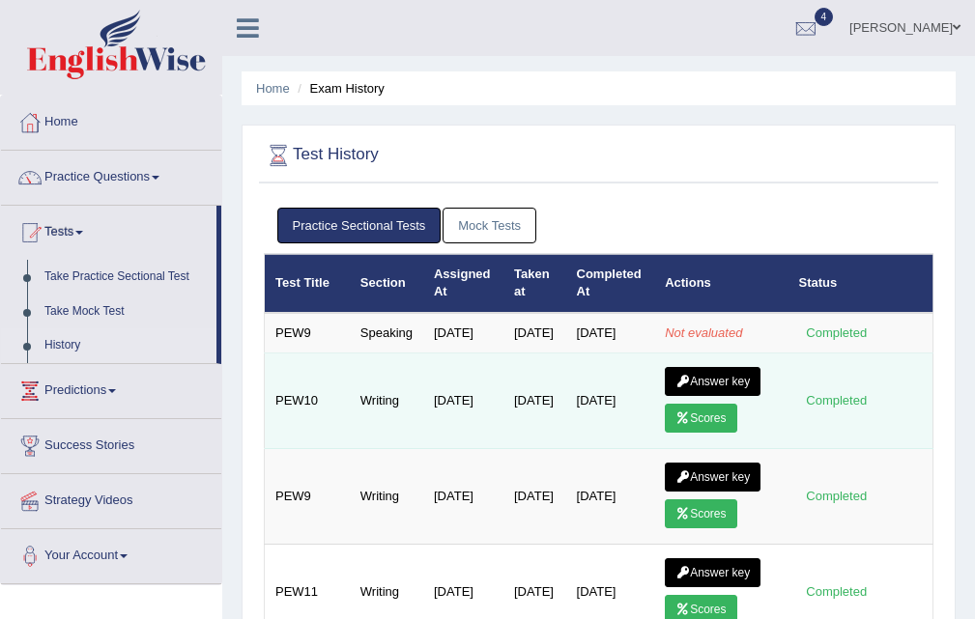
click at [706, 396] on link "Answer key" at bounding box center [713, 381] width 96 height 29
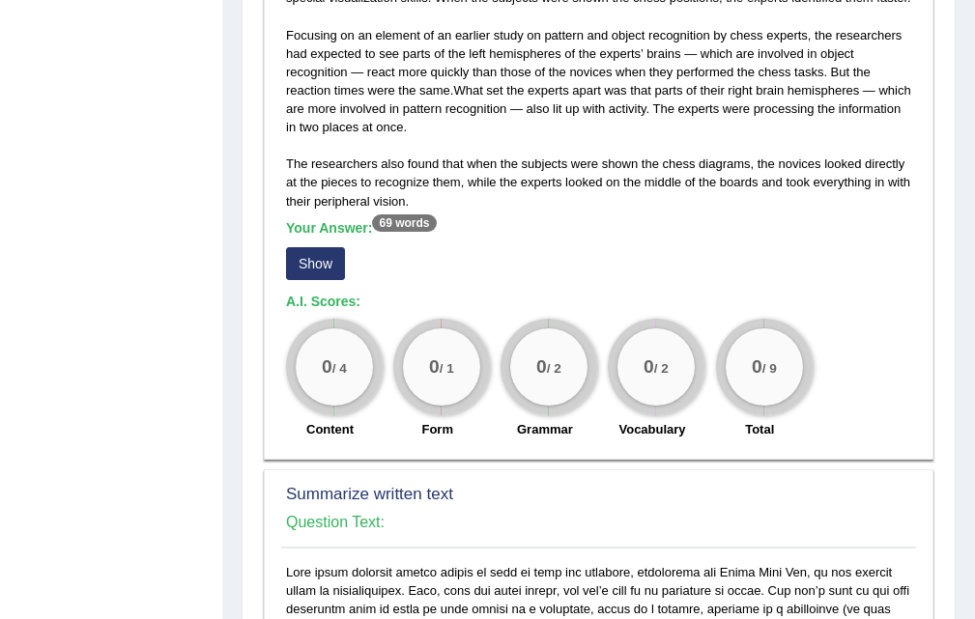
scroll to position [386, 0]
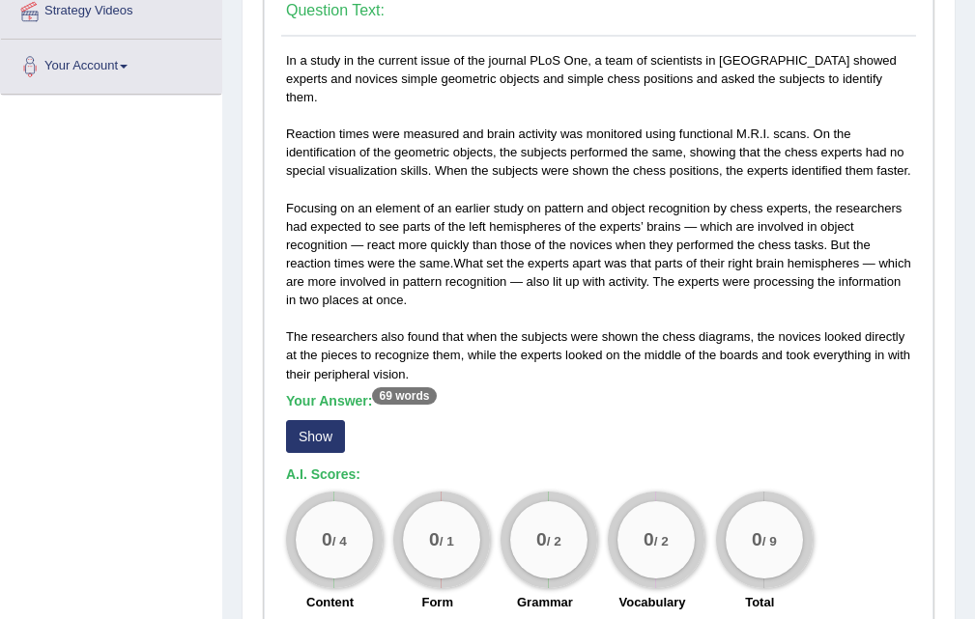
click at [314, 420] on button "Show" at bounding box center [315, 436] width 59 height 33
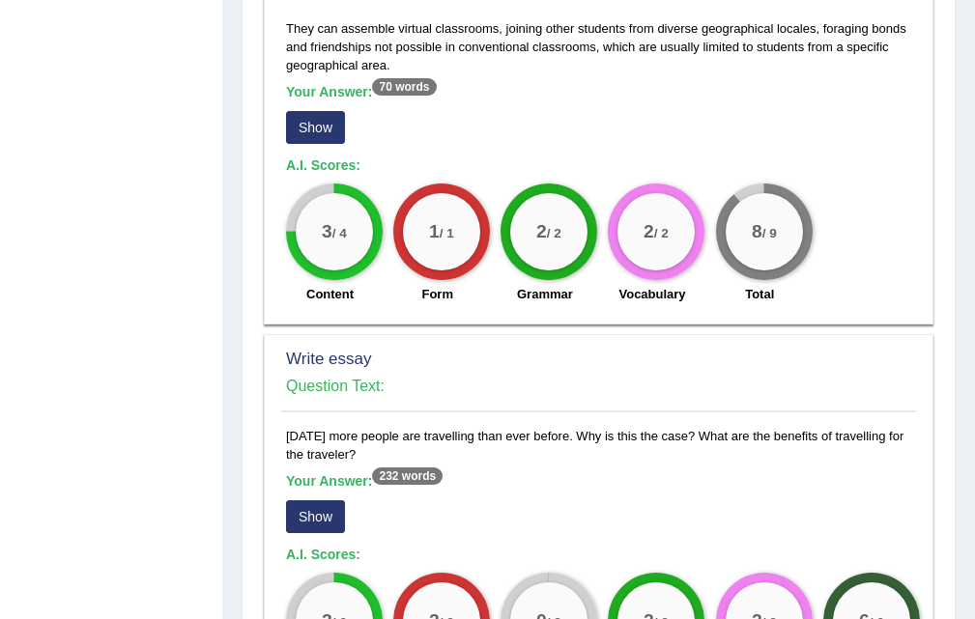
scroll to position [1742, 0]
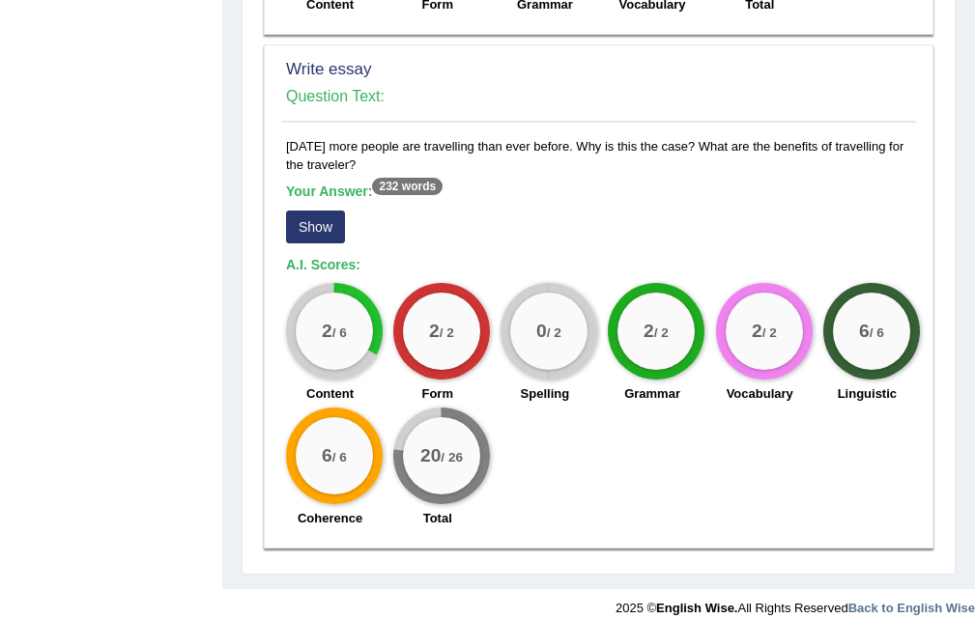
click at [322, 189] on div "Your Answer: 232 words Show" at bounding box center [598, 216] width 625 height 65
click at [322, 211] on button "Show" at bounding box center [315, 227] width 59 height 33
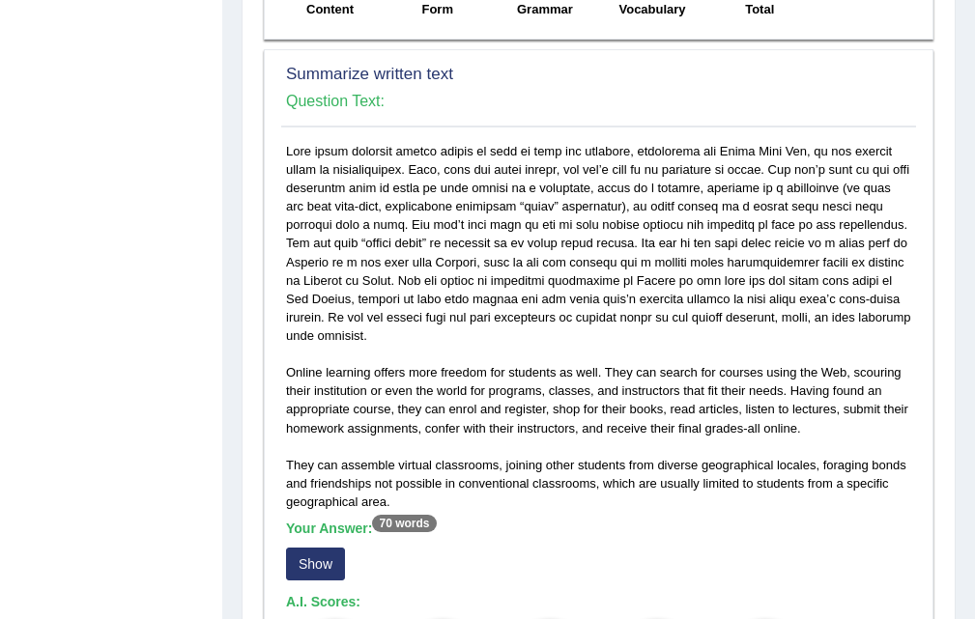
scroll to position [1113, 0]
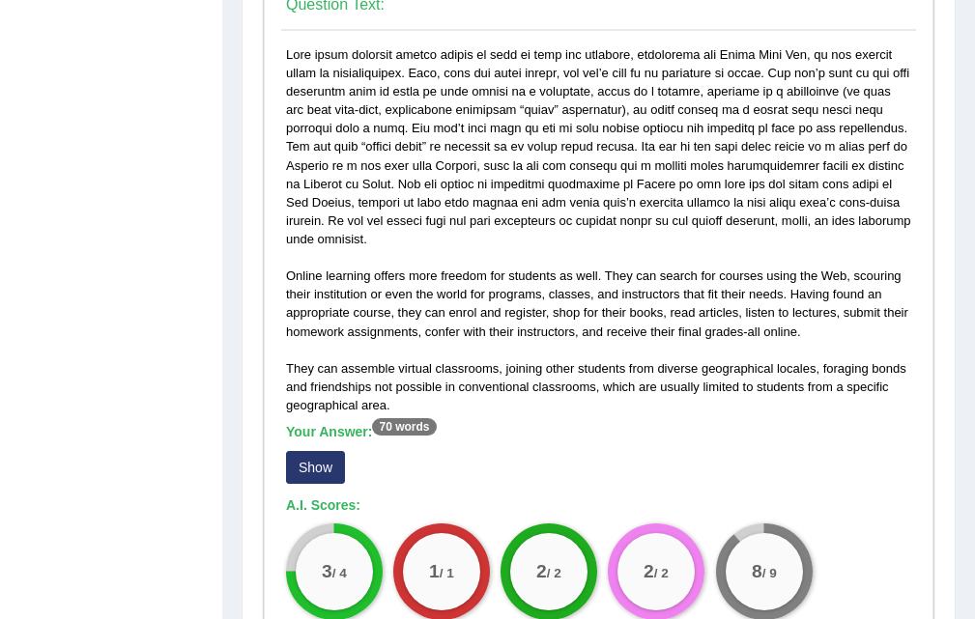
click at [305, 451] on button "Show" at bounding box center [315, 467] width 59 height 33
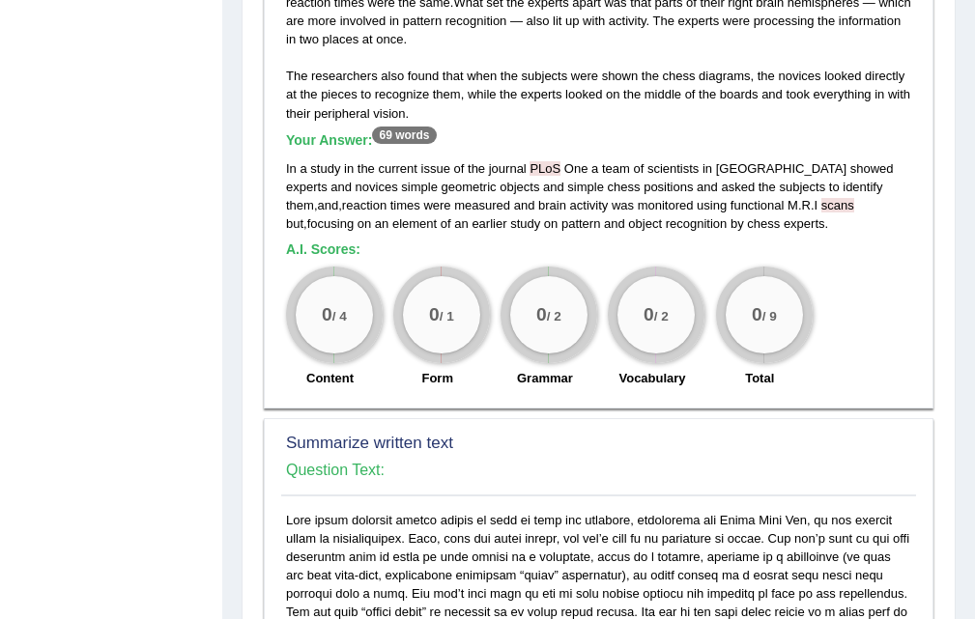
scroll to position [0, 0]
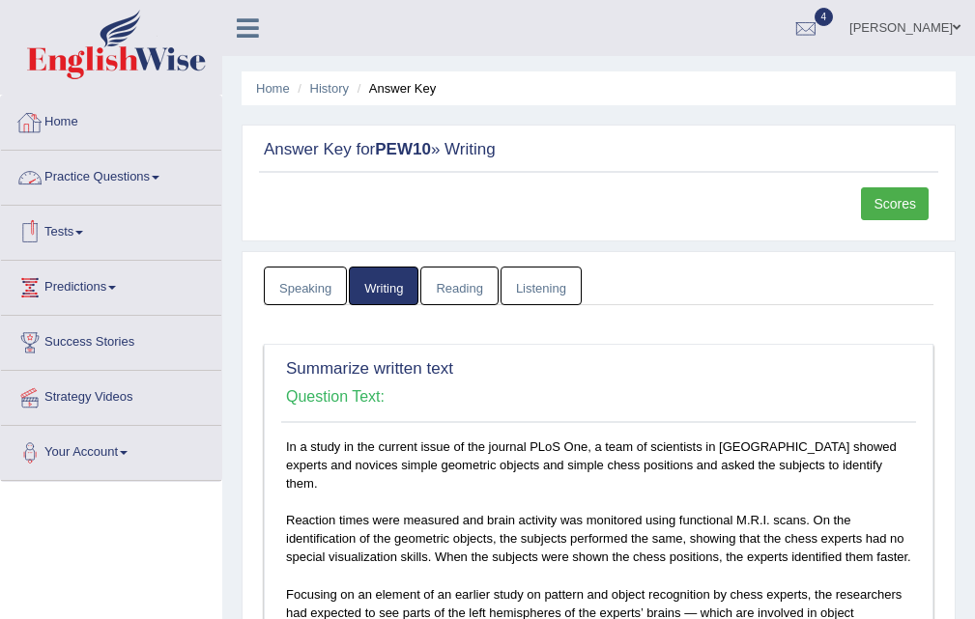
click at [80, 221] on link "Tests" at bounding box center [111, 230] width 220 height 48
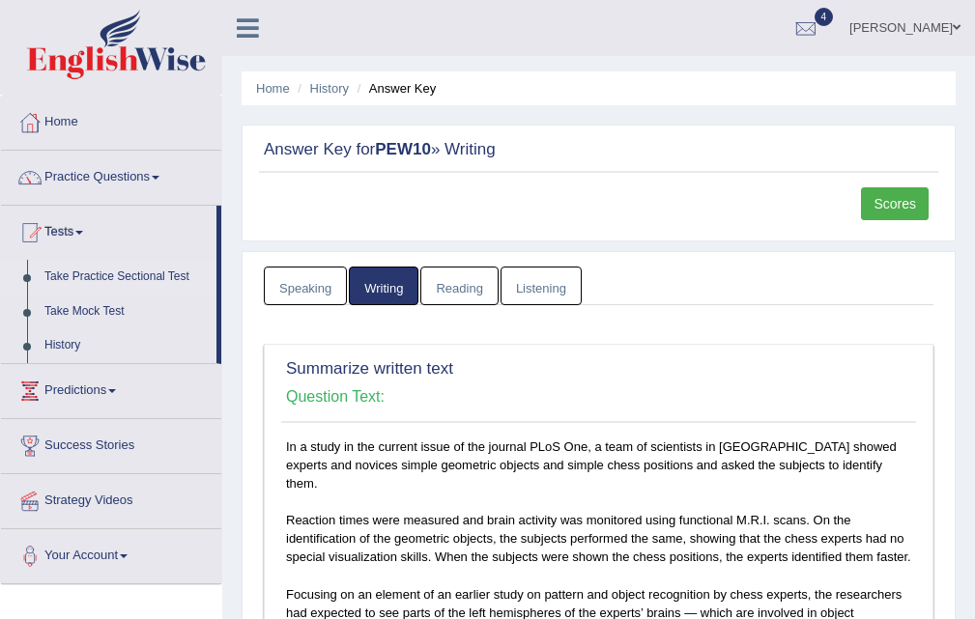
click at [124, 274] on link "Take Practice Sectional Test" at bounding box center [126, 277] width 181 height 35
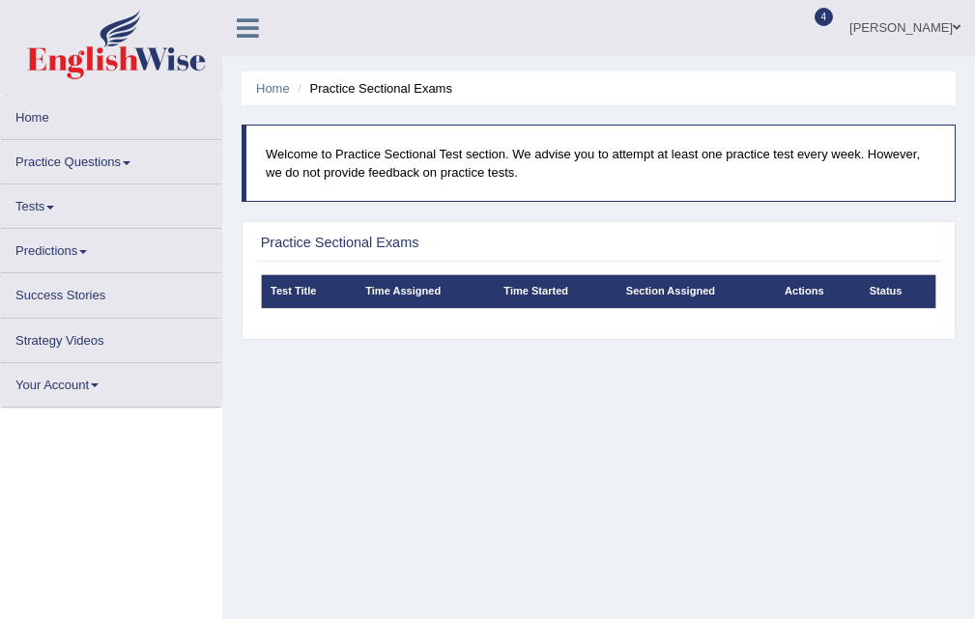
click at [38, 205] on link "Tests" at bounding box center [111, 203] width 220 height 38
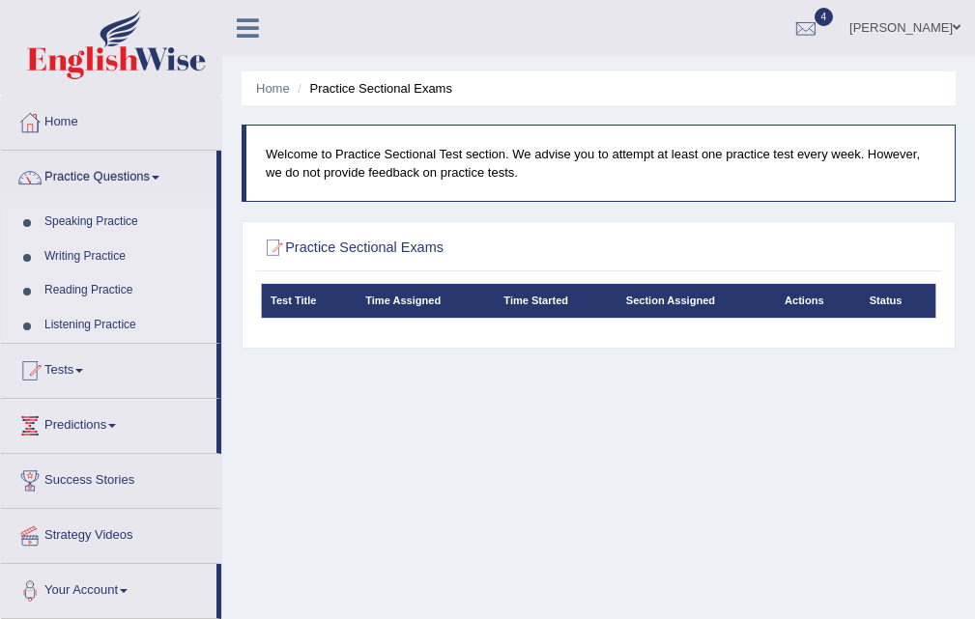
click at [60, 349] on link "Tests" at bounding box center [108, 368] width 215 height 48
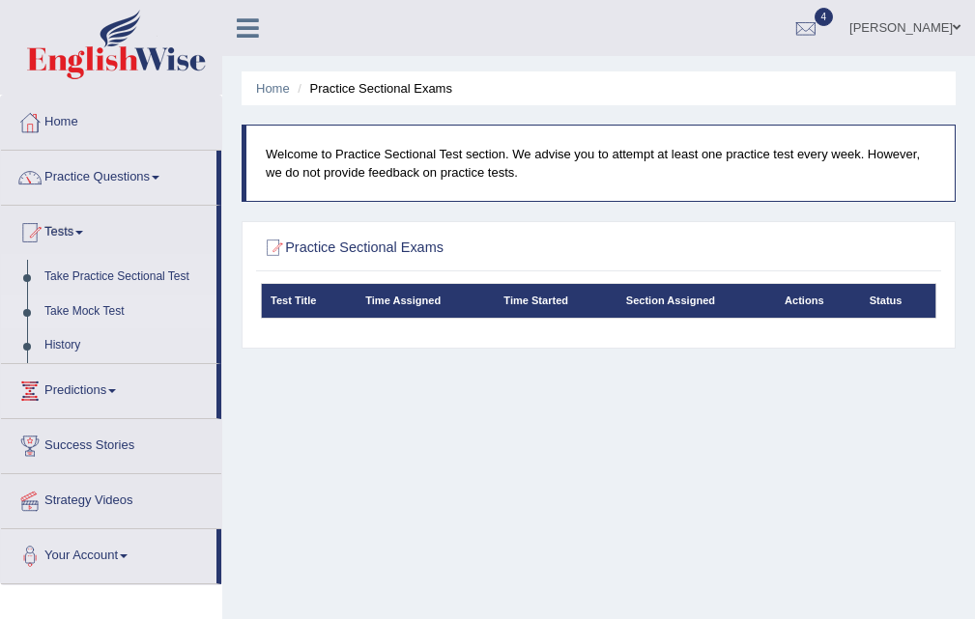
click at [102, 299] on link "Take Mock Test" at bounding box center [126, 312] width 181 height 35
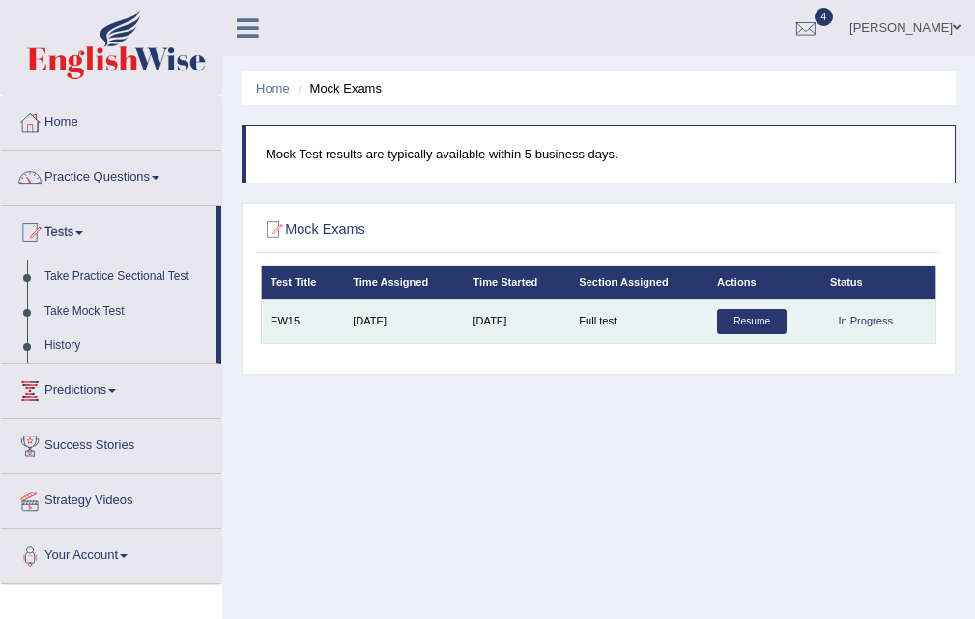
click at [740, 315] on link "Resume" at bounding box center [752, 321] width 70 height 25
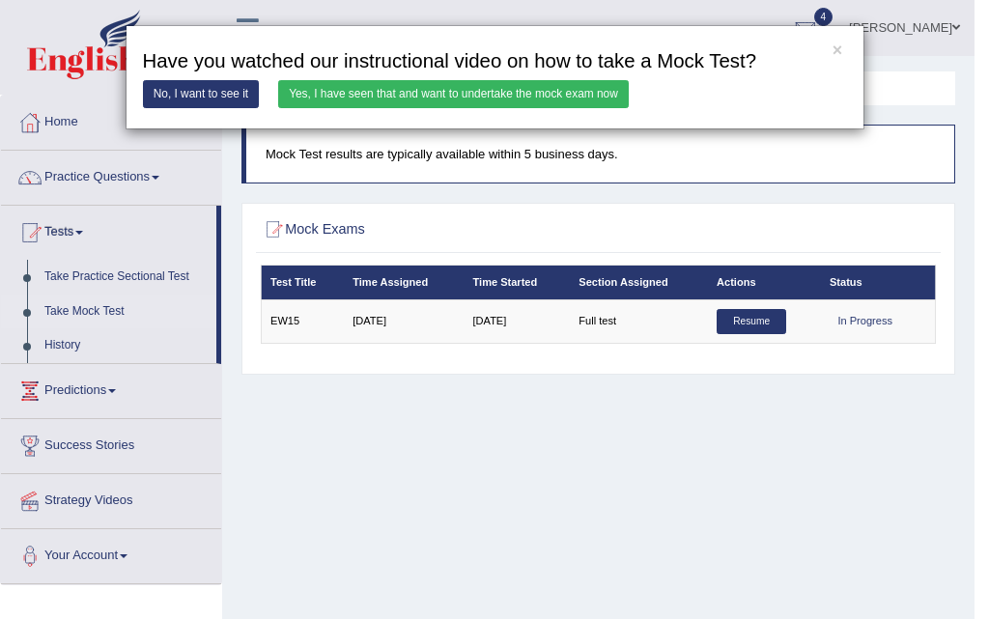
click at [830, 45] on div "× Have you watched our instructional video on how to take a Mock Test? No, I wa…" at bounding box center [495, 77] width 739 height 105
click at [846, 48] on div "× Have you watched our instructional video on how to take a Mock Test? No, I wa…" at bounding box center [495, 77] width 739 height 105
click at [838, 53] on button "×" at bounding box center [838, 50] width 10 height 17
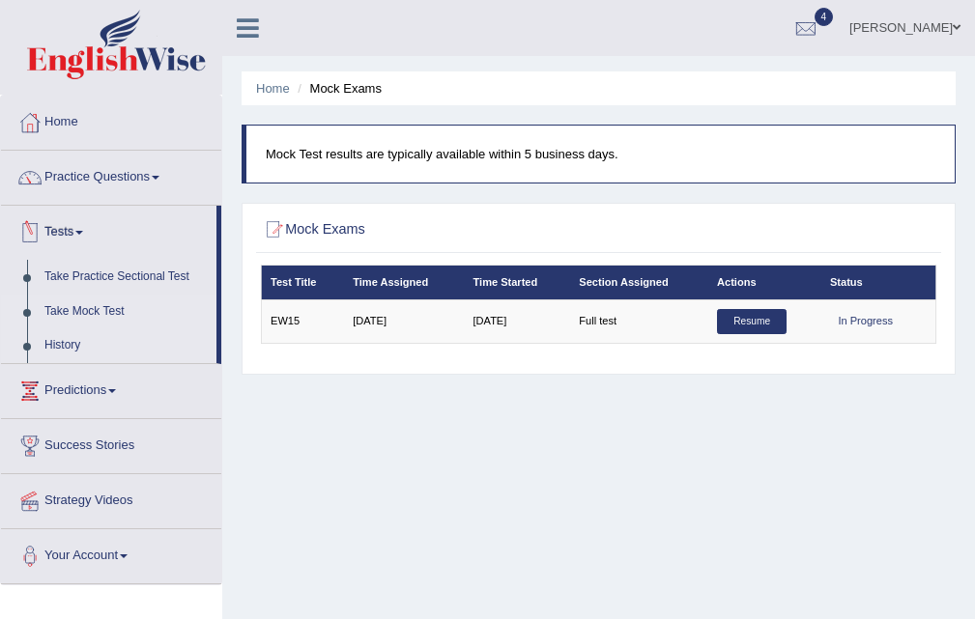
click at [56, 344] on link "History" at bounding box center [126, 345] width 181 height 35
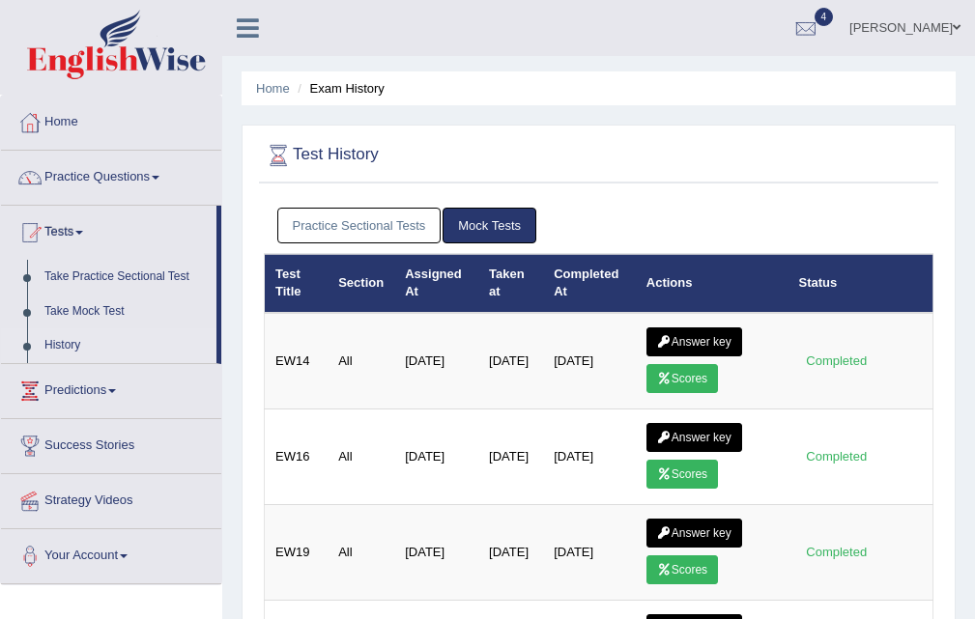
click at [377, 220] on link "Practice Sectional Tests" at bounding box center [359, 226] width 164 height 36
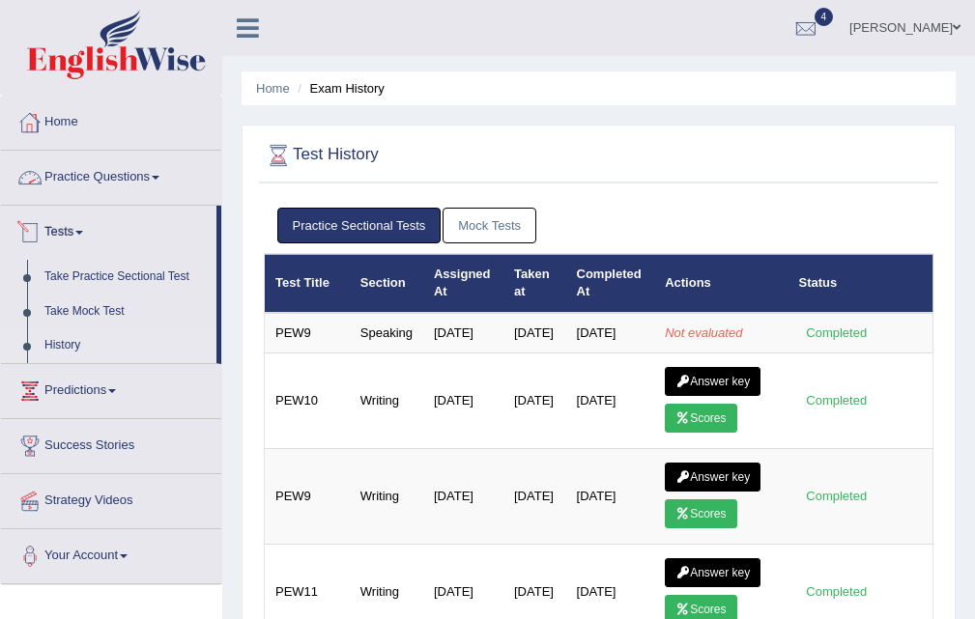
click at [449, 220] on link "Mock Tests" at bounding box center [489, 226] width 94 height 36
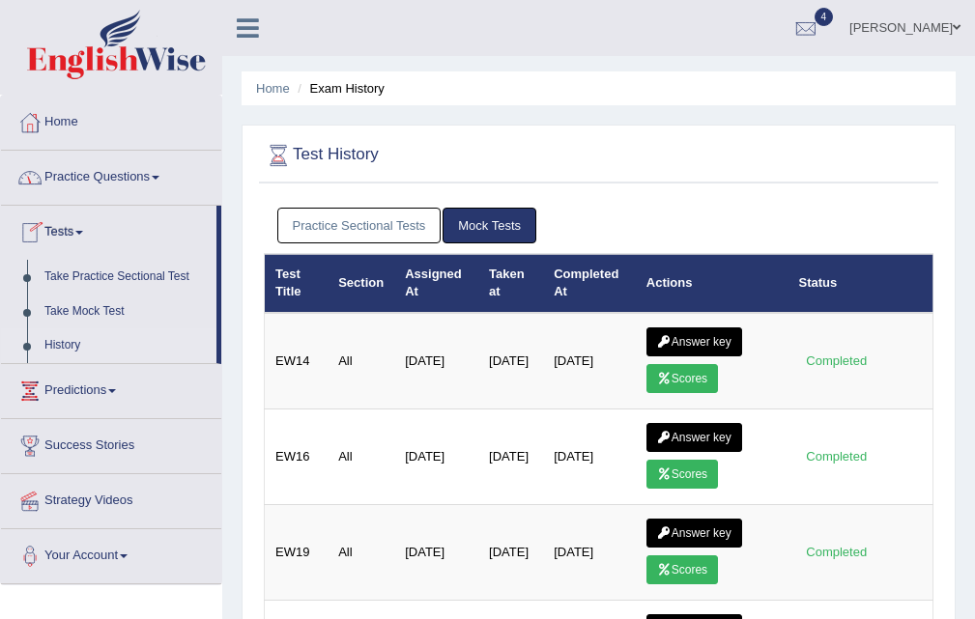
click at [427, 232] on link "Practice Sectional Tests" at bounding box center [359, 226] width 164 height 36
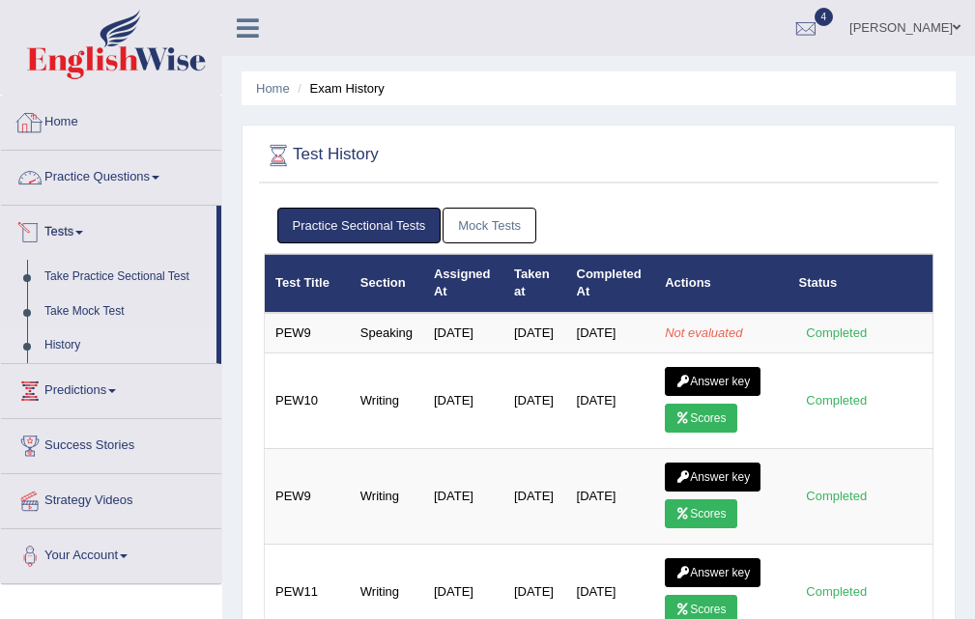
click at [50, 124] on link "Home" at bounding box center [111, 120] width 220 height 48
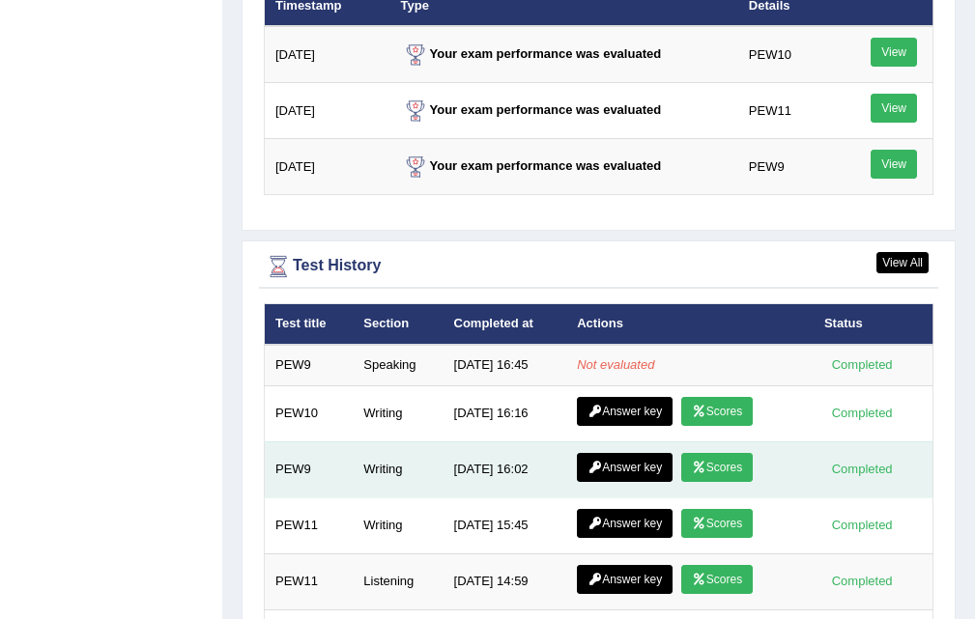
click at [713, 462] on link "Scores" at bounding box center [716, 467] width 71 height 29
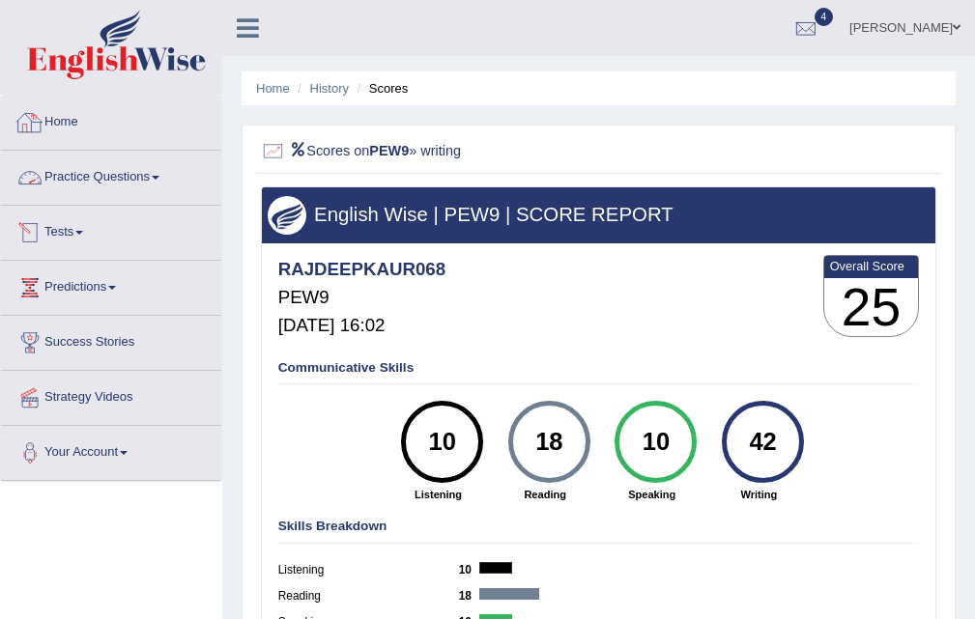
click at [43, 112] on div at bounding box center [29, 122] width 29 height 29
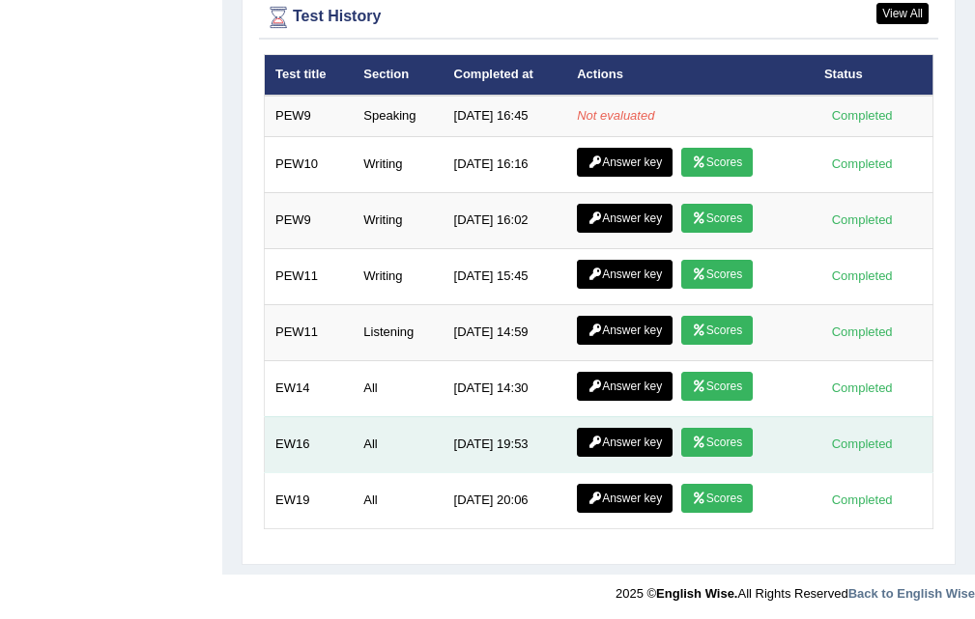
scroll to position [2767, 0]
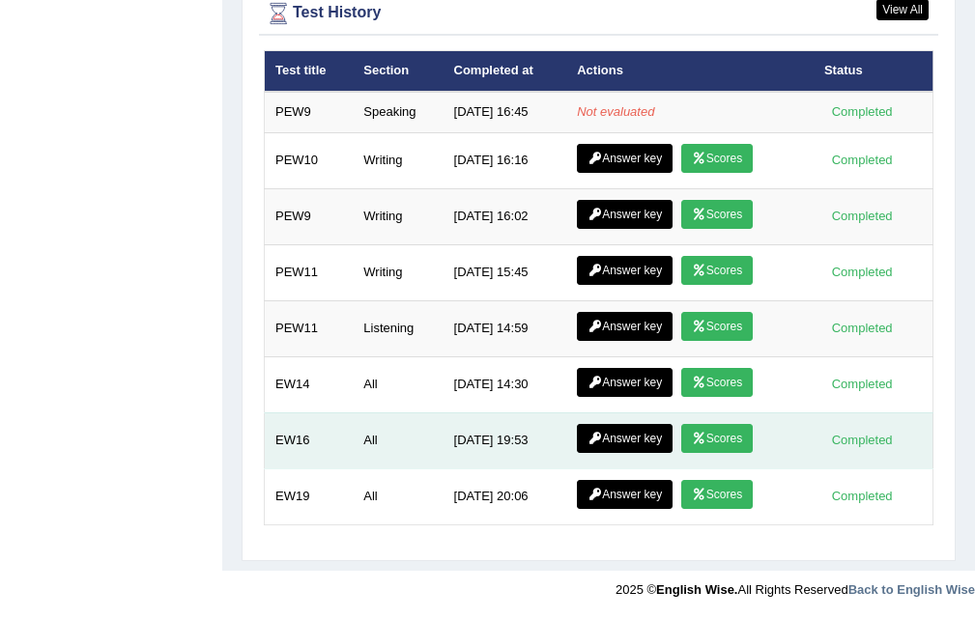
click at [709, 439] on link "Scores" at bounding box center [716, 438] width 71 height 29
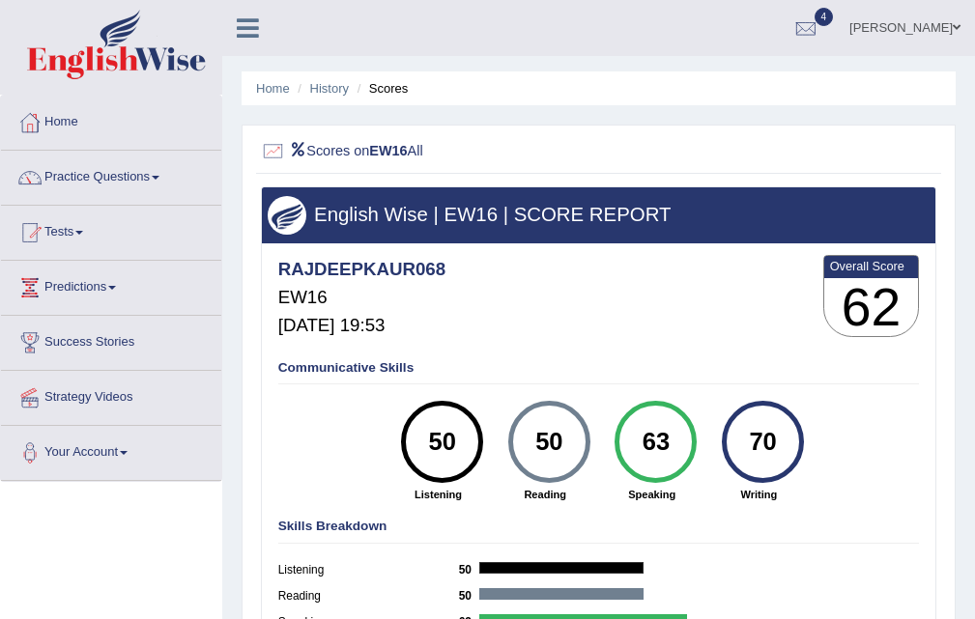
click at [84, 114] on link "Home" at bounding box center [111, 120] width 220 height 48
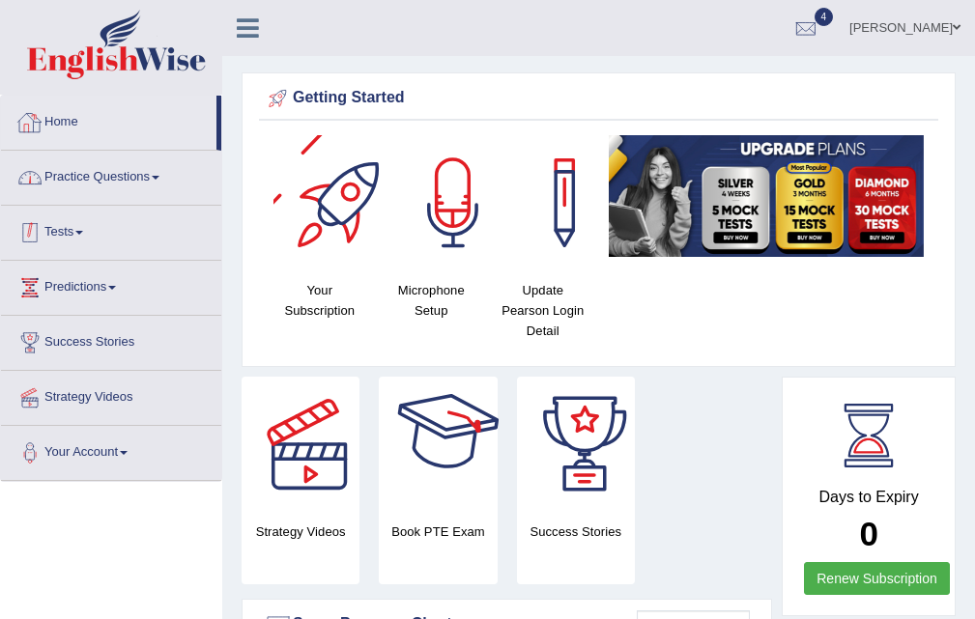
click at [72, 115] on link "Home" at bounding box center [108, 120] width 215 height 48
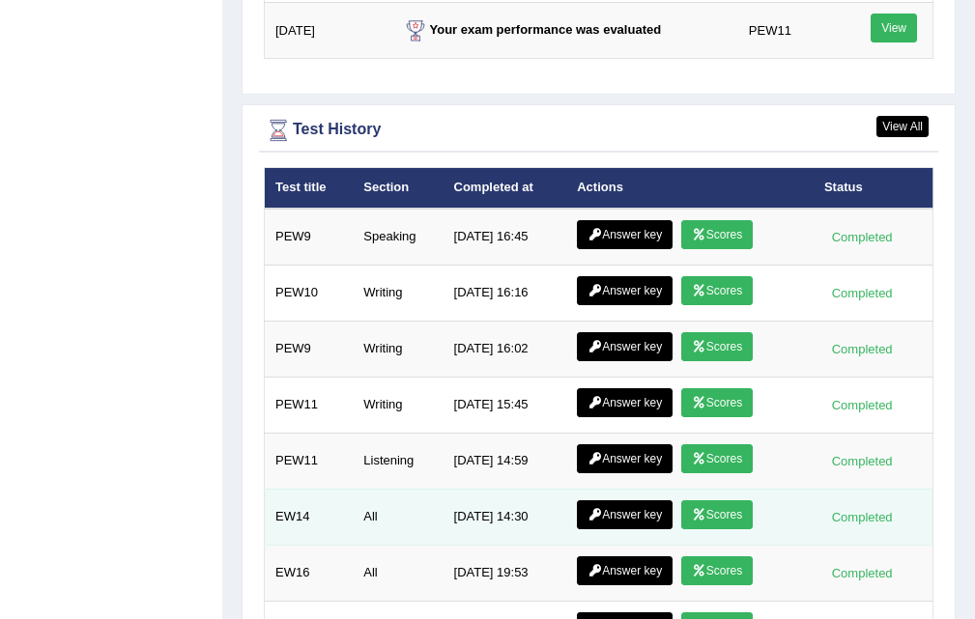
scroll to position [2783, 0]
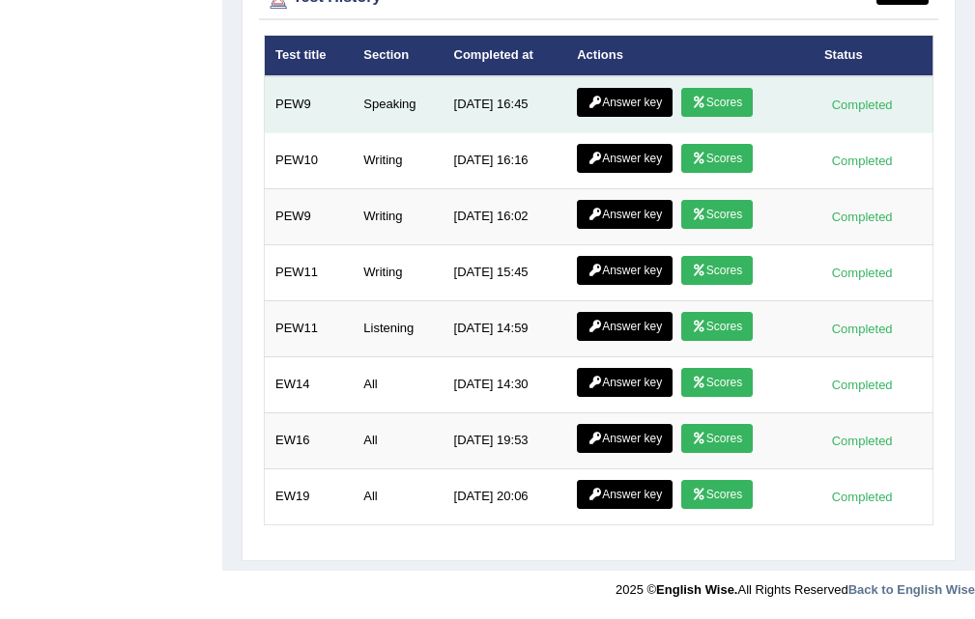
click at [713, 98] on link "Scores" at bounding box center [716, 102] width 71 height 29
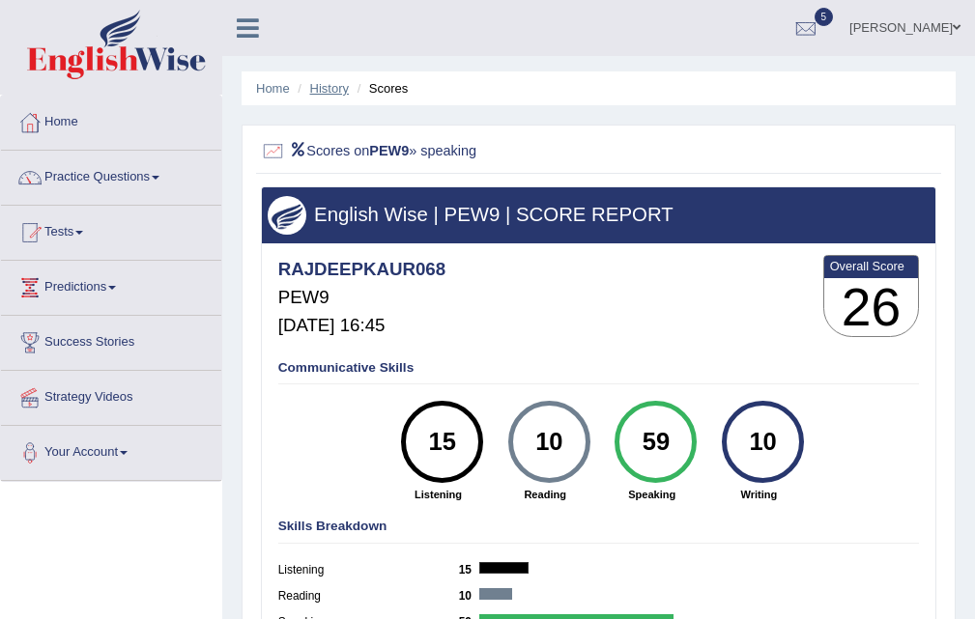
click at [328, 84] on link "History" at bounding box center [329, 88] width 39 height 14
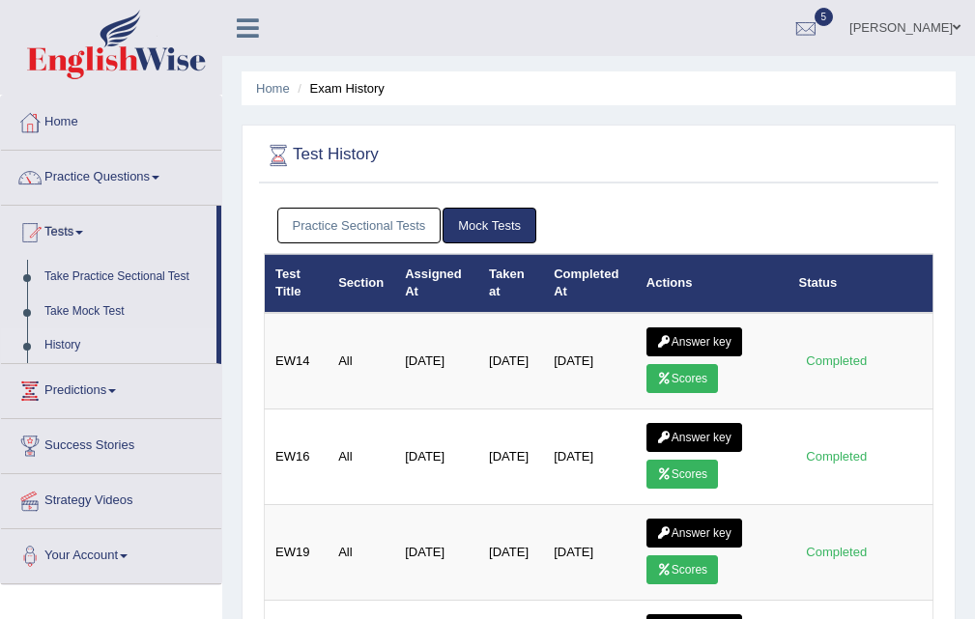
click at [393, 215] on link "Practice Sectional Tests" at bounding box center [359, 226] width 164 height 36
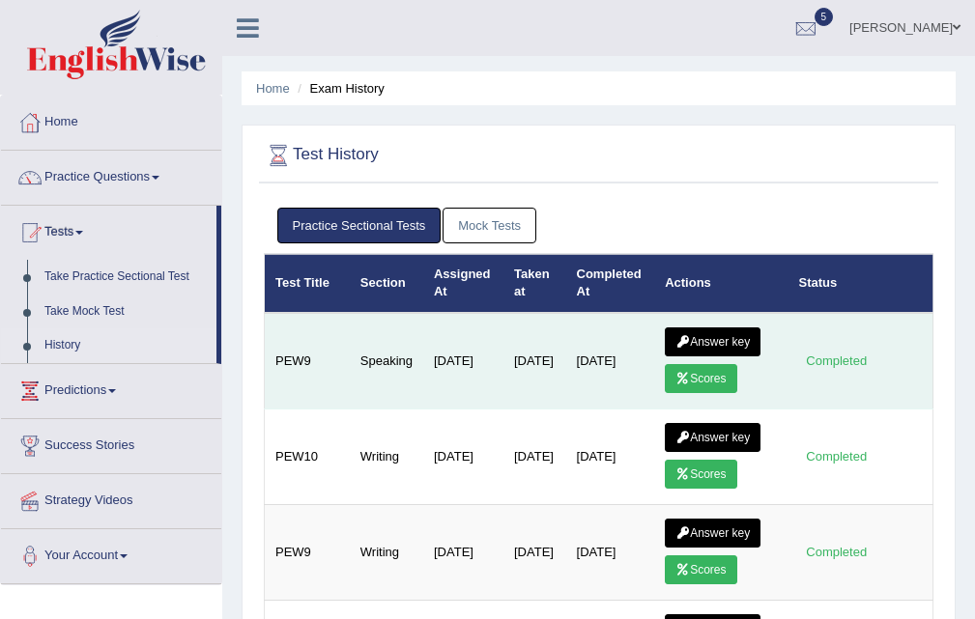
click at [695, 345] on link "Answer key" at bounding box center [713, 341] width 96 height 29
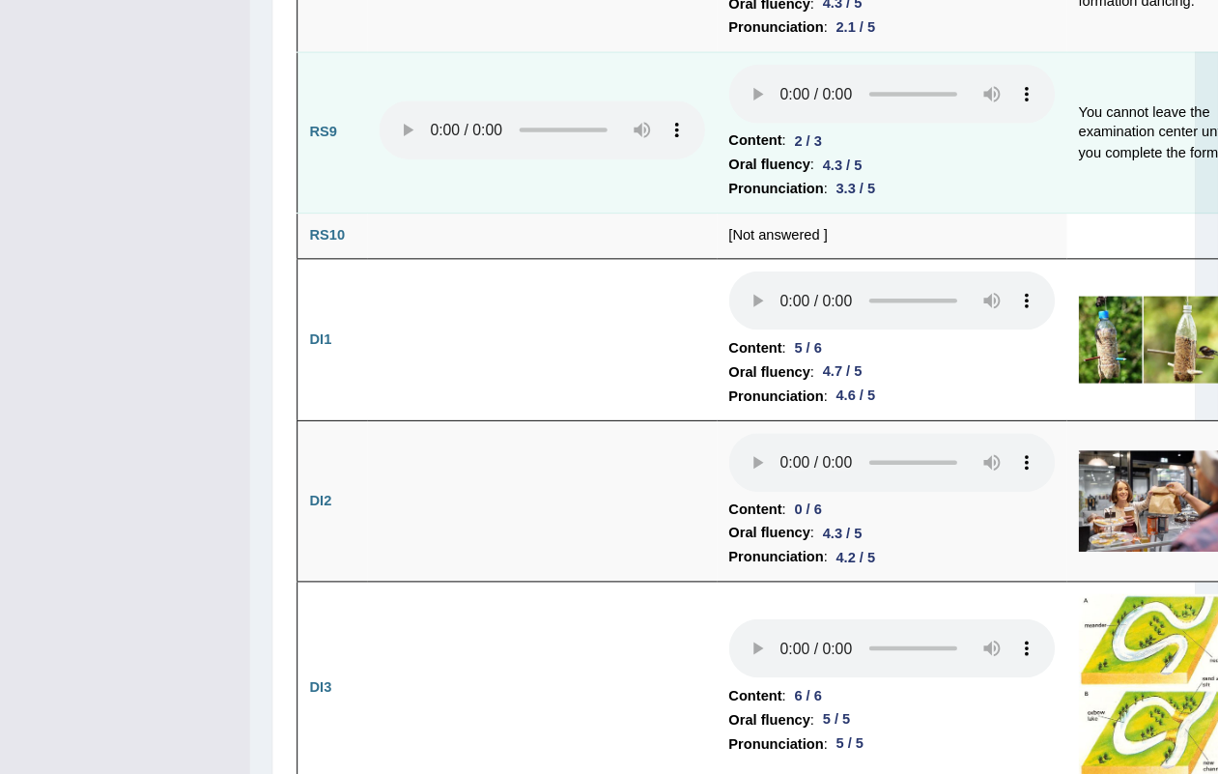
scroll to position [3511, 0]
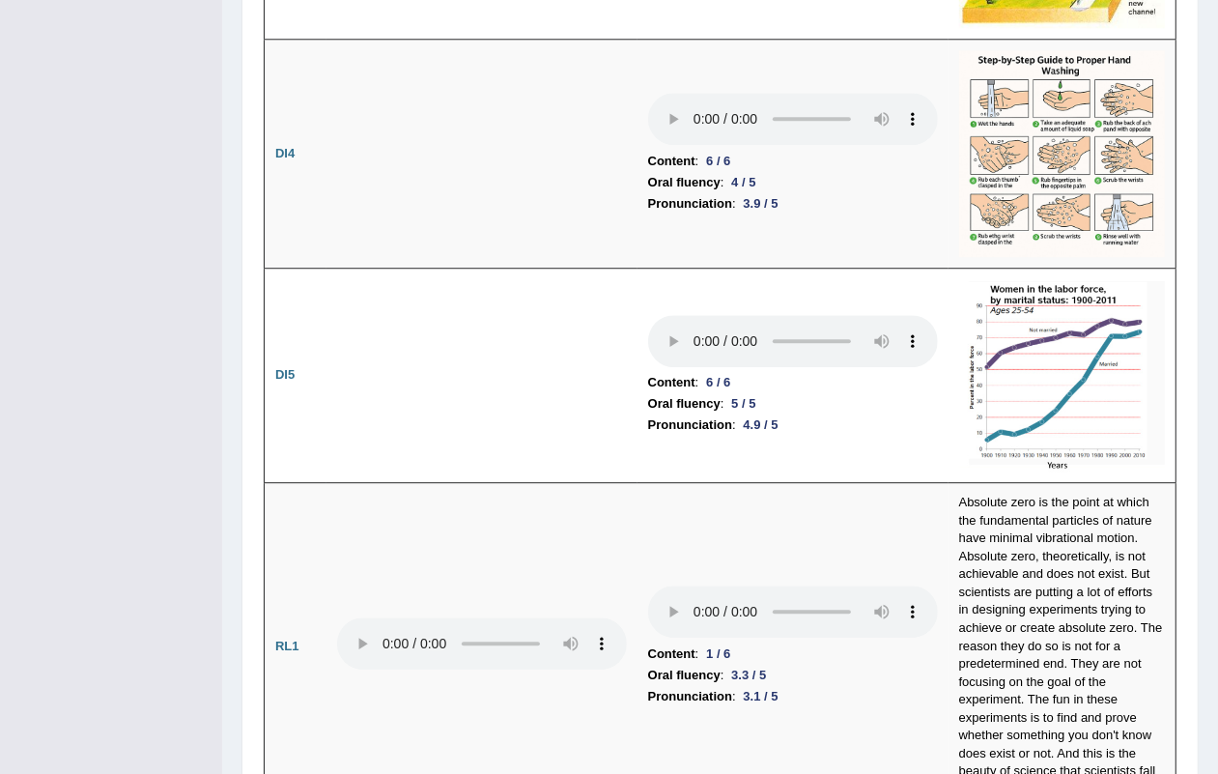
drag, startPoint x: 972, startPoint y: 1, endPoint x: 93, endPoint y: 401, distance: 965.6
click at [93, 401] on div "Toggle navigation Home Practice Questions Speaking Practice Read Aloud Repeat S…" at bounding box center [609, 569] width 1218 height 8161
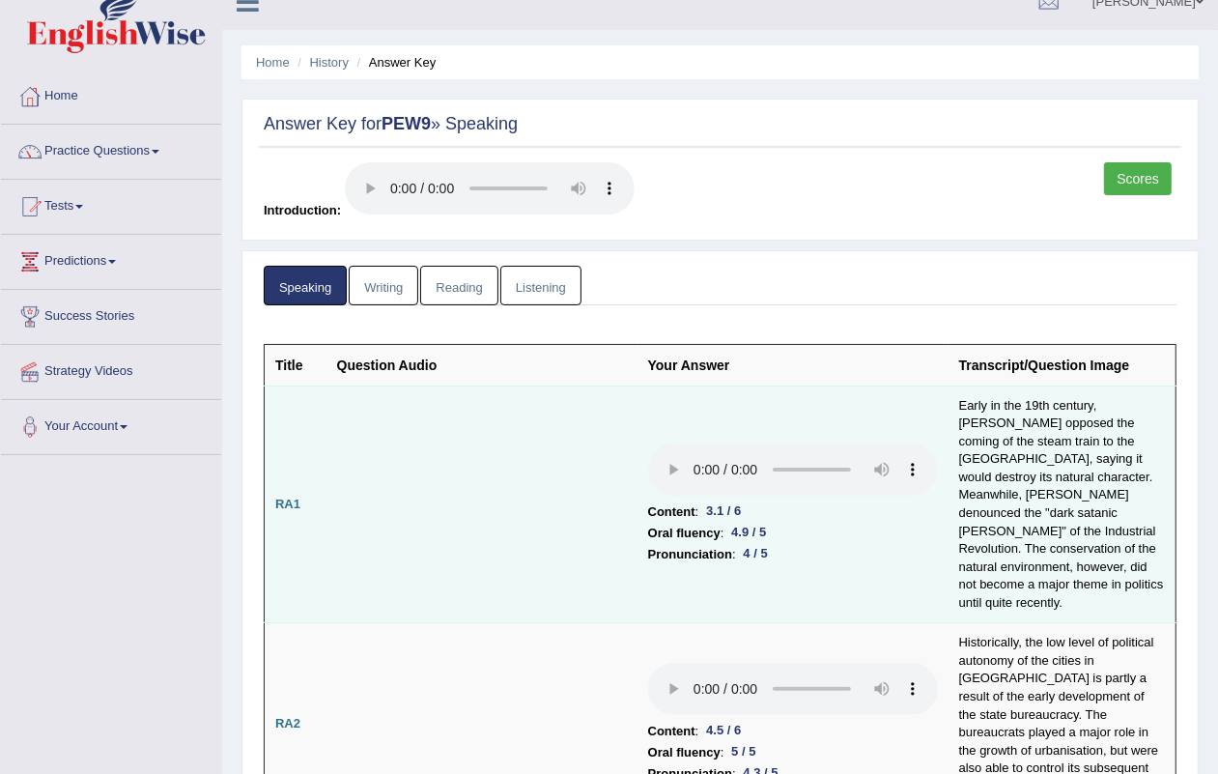
scroll to position [0, 0]
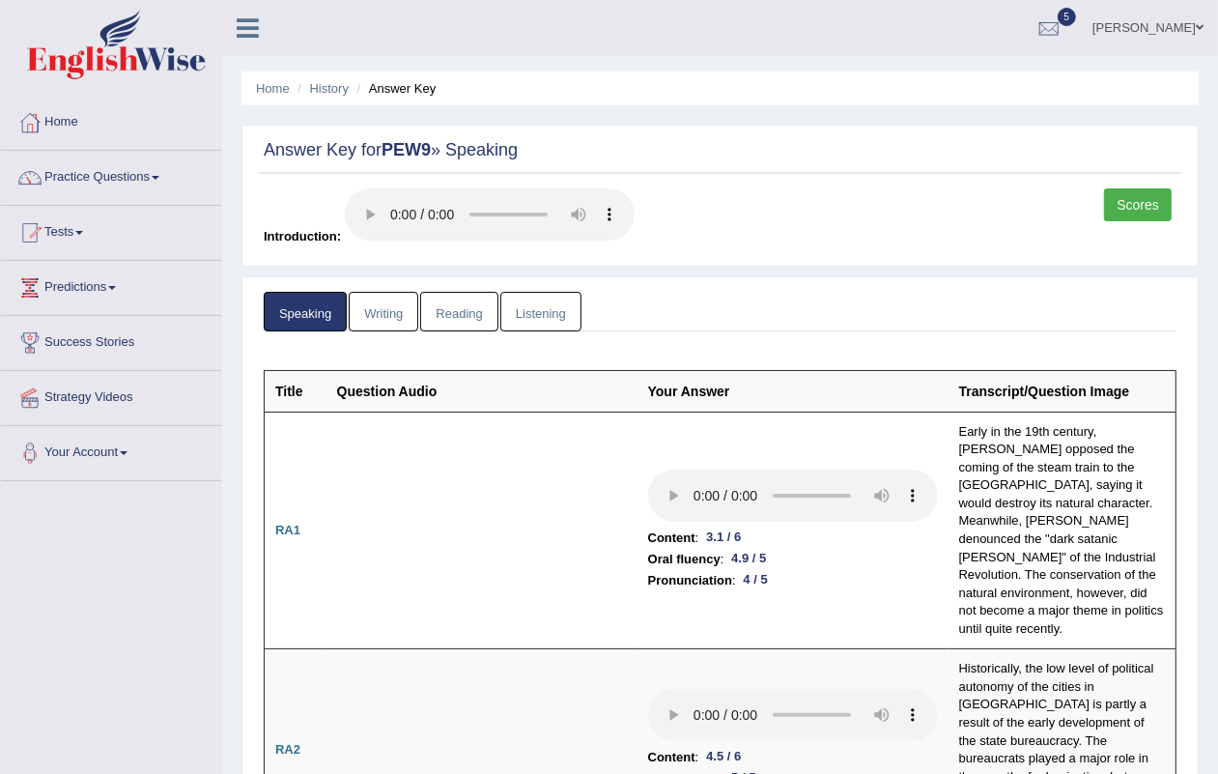
click at [382, 302] on link "Writing" at bounding box center [384, 312] width 70 height 40
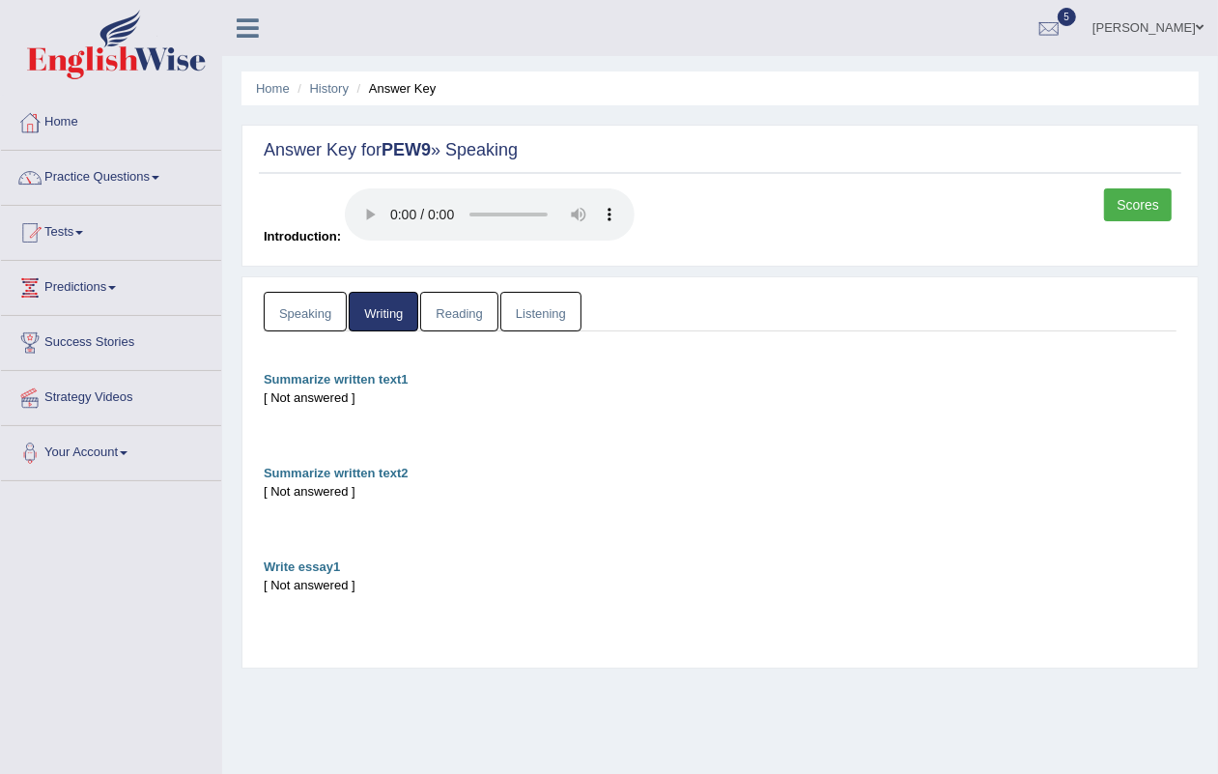
click at [314, 307] on link "Speaking" at bounding box center [305, 312] width 83 height 40
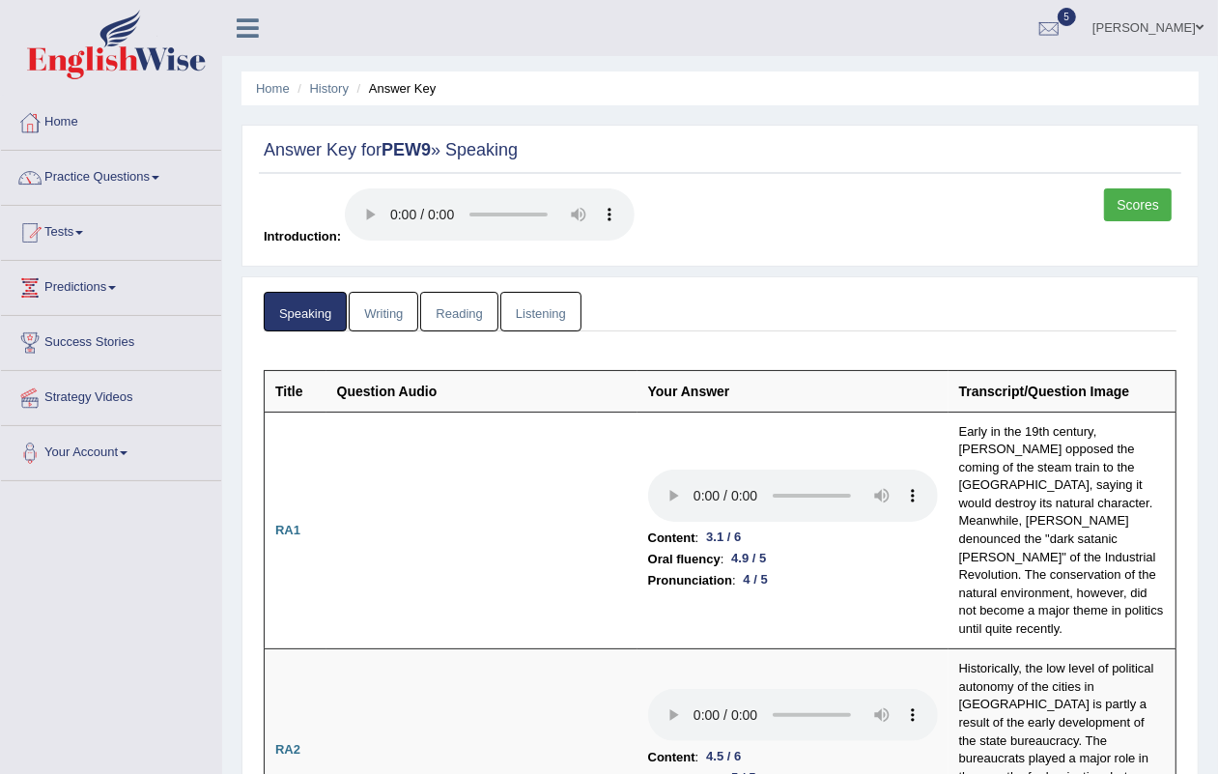
click at [288, 232] on span "Introduction:" at bounding box center [302, 236] width 77 height 14
click at [73, 218] on link "Tests" at bounding box center [111, 230] width 220 height 48
